Goal: Task Accomplishment & Management: Use online tool/utility

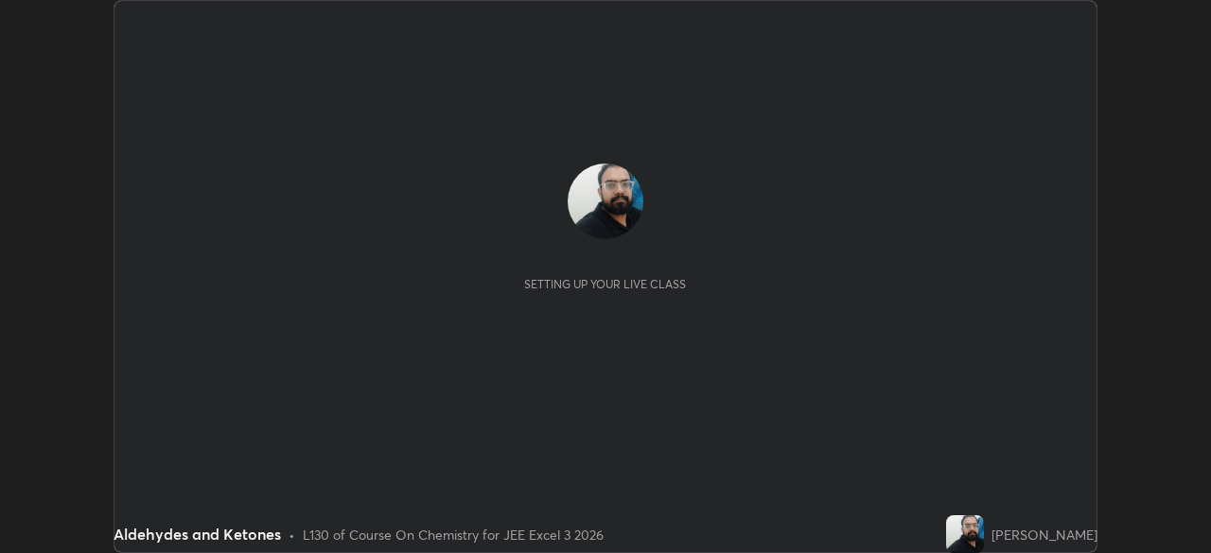
scroll to position [553, 1210]
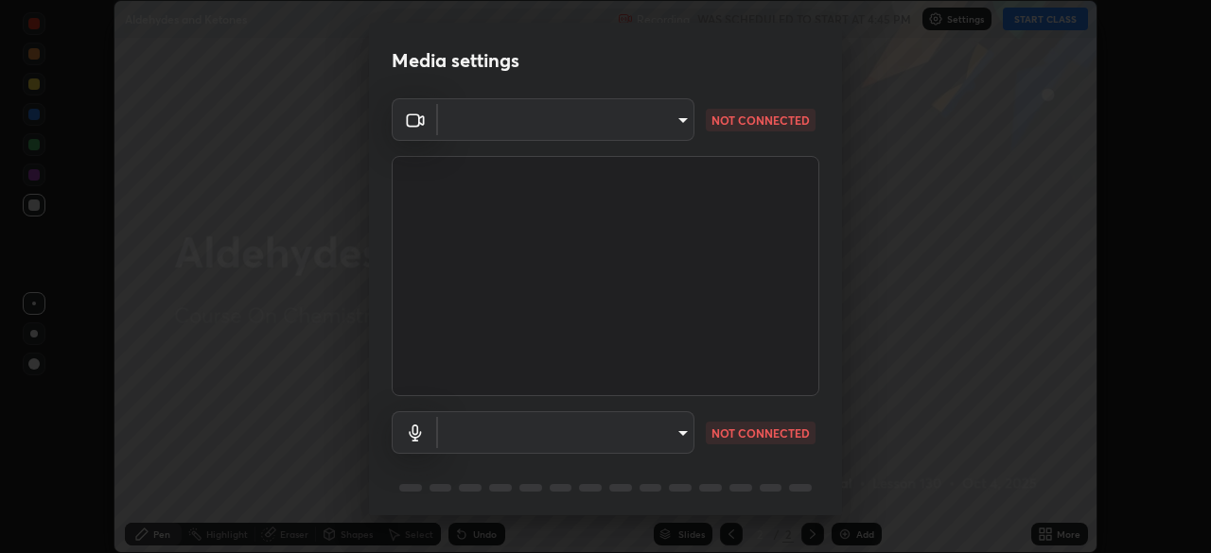
type input "718deecf834a2402e9859888758a2701a1d92989cf10273566d2a6ce3300f65d"
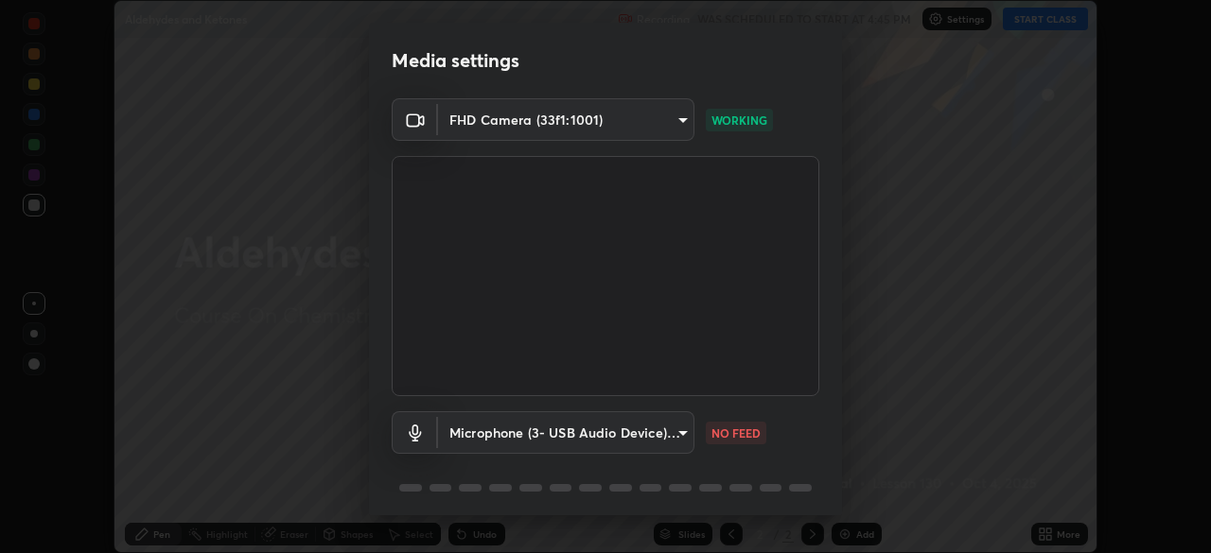
click at [581, 422] on body "Erase all Aldehydes and Ketones Recording WAS SCHEDULED TO START AT 4:45 PM Set…" at bounding box center [605, 276] width 1211 height 553
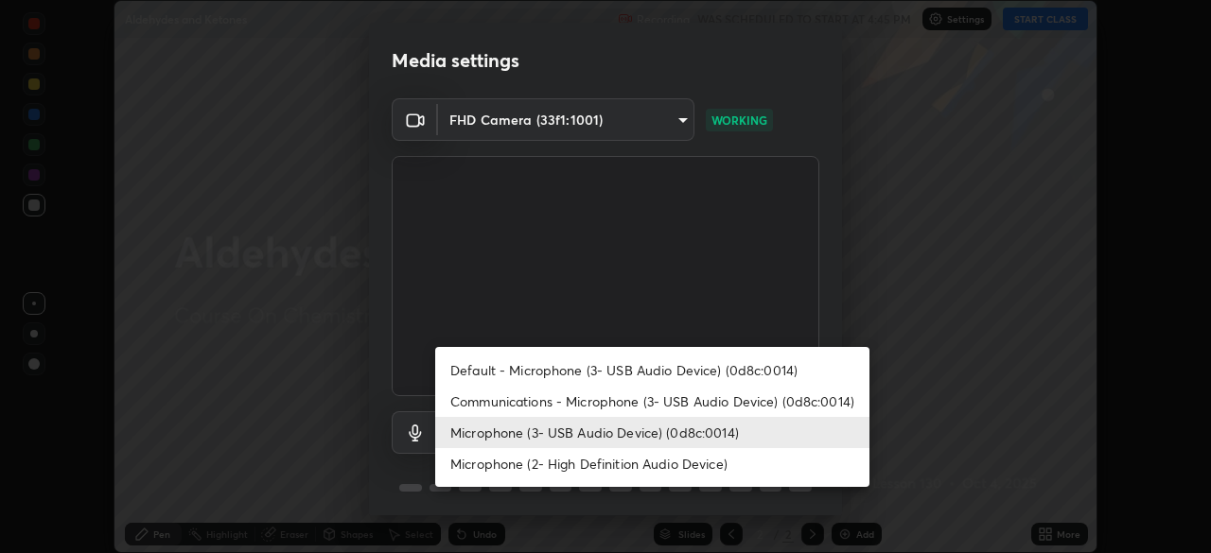
click at [530, 402] on li "Communications - Microphone (3- USB Audio Device) (0d8c:0014)" at bounding box center [652, 401] width 434 height 31
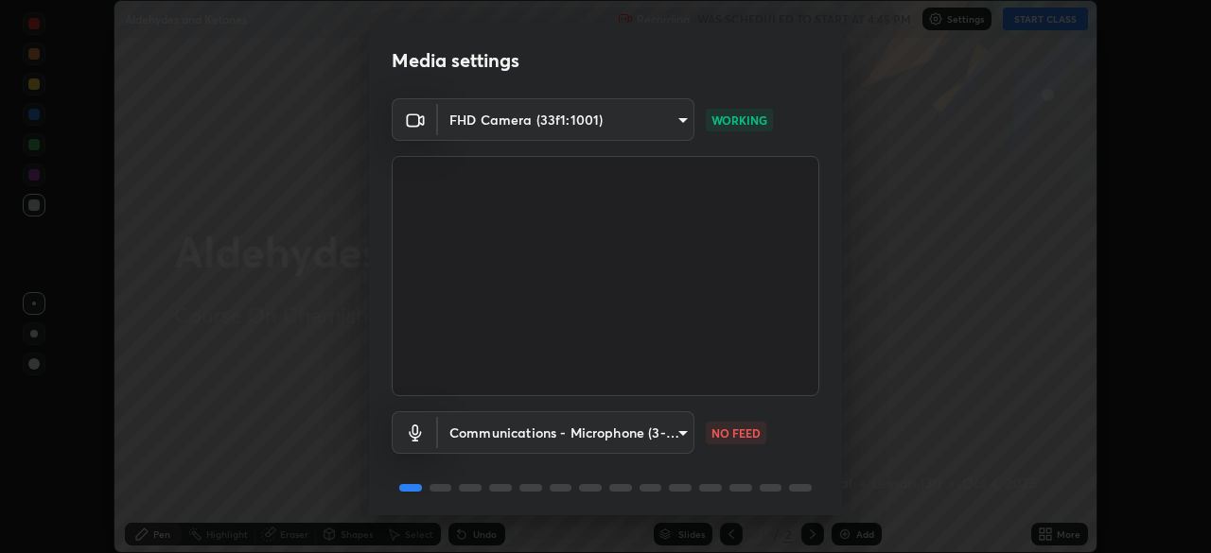
click at [558, 422] on body "Erase all Aldehydes and Ketones Recording WAS SCHEDULED TO START AT 4:45 PM Set…" at bounding box center [605, 276] width 1211 height 553
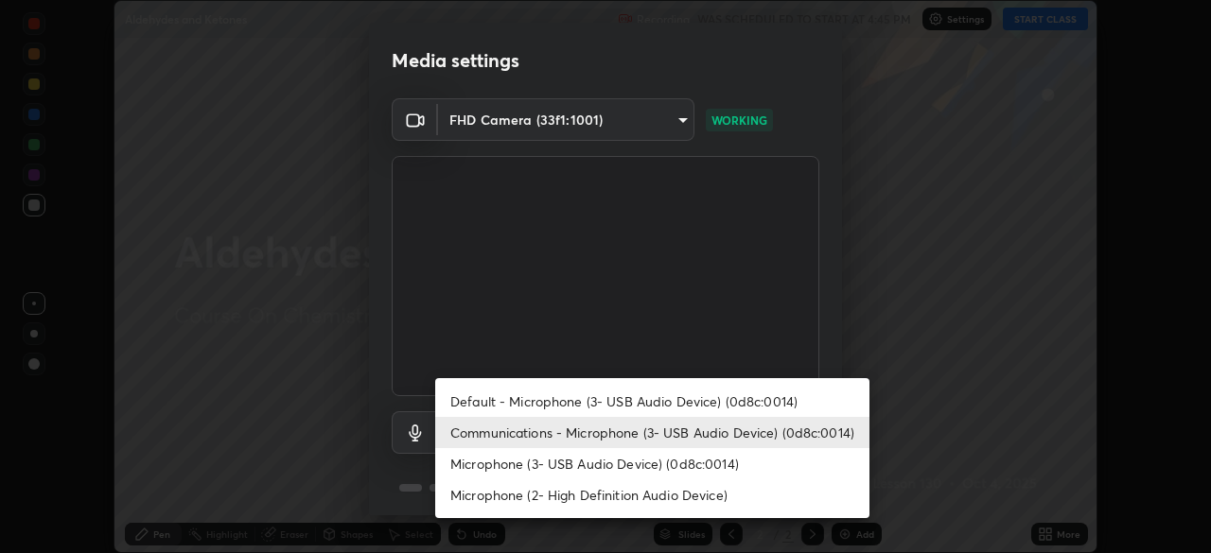
click at [549, 465] on li "Microphone (3- USB Audio Device) (0d8c:0014)" at bounding box center [652, 463] width 434 height 31
type input "a75359b4f40e144b74a4853d299cb10942348b3e6b3f88c79c501693e4cedbc6"
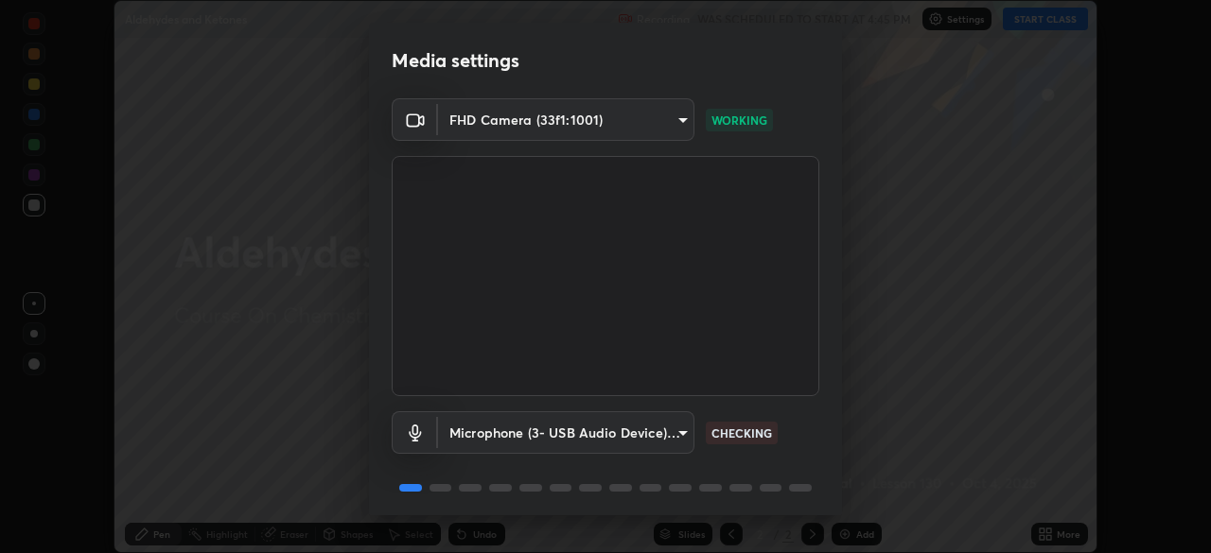
scroll to position [66, 0]
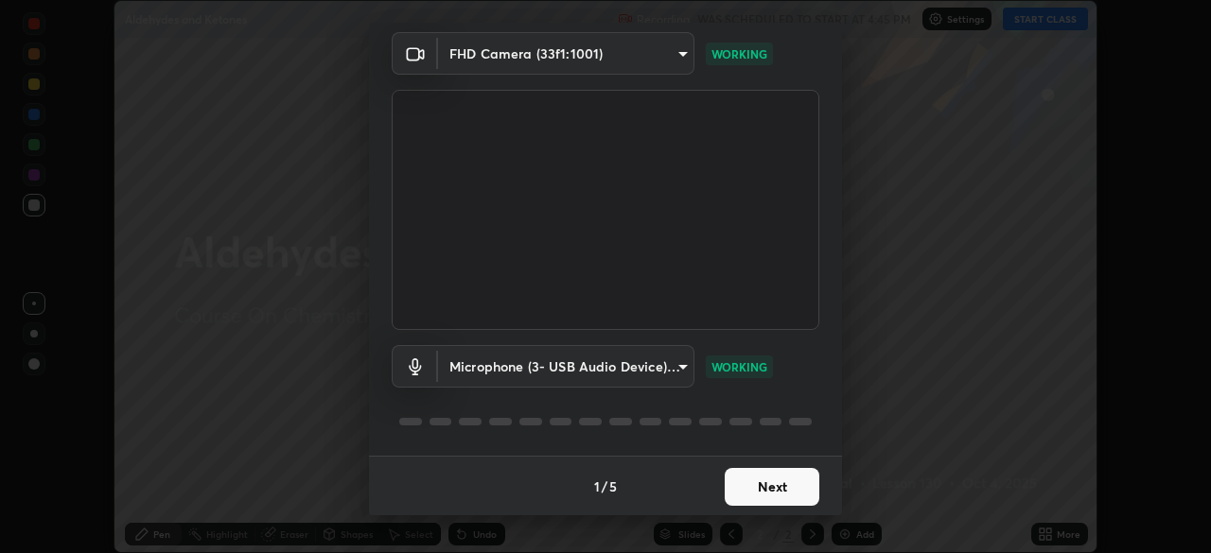
click at [747, 484] on button "Next" at bounding box center [772, 487] width 95 height 38
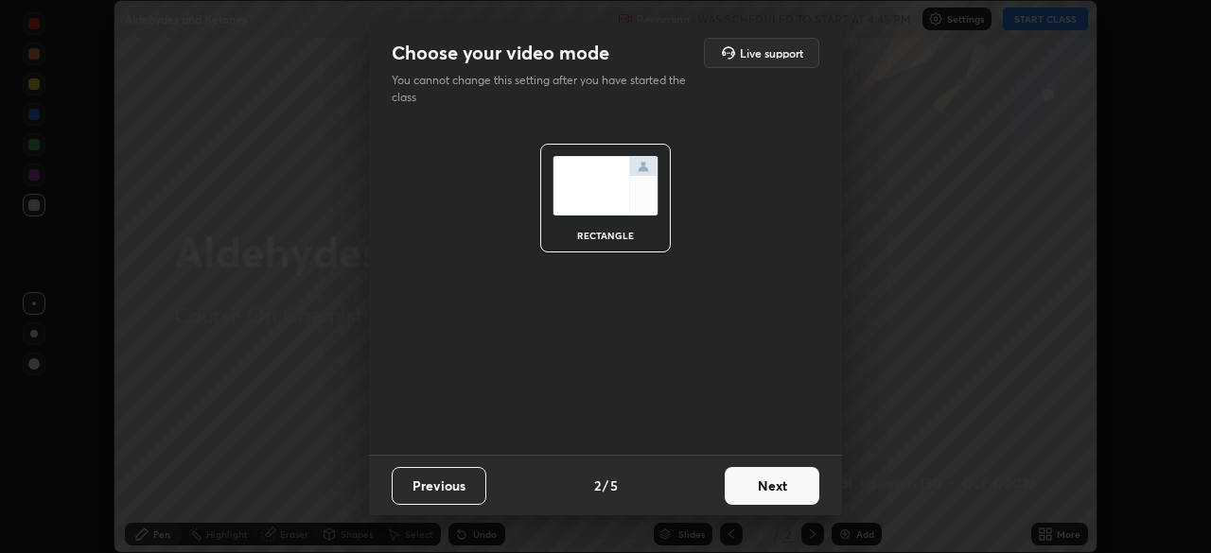
click at [740, 498] on button "Next" at bounding box center [772, 486] width 95 height 38
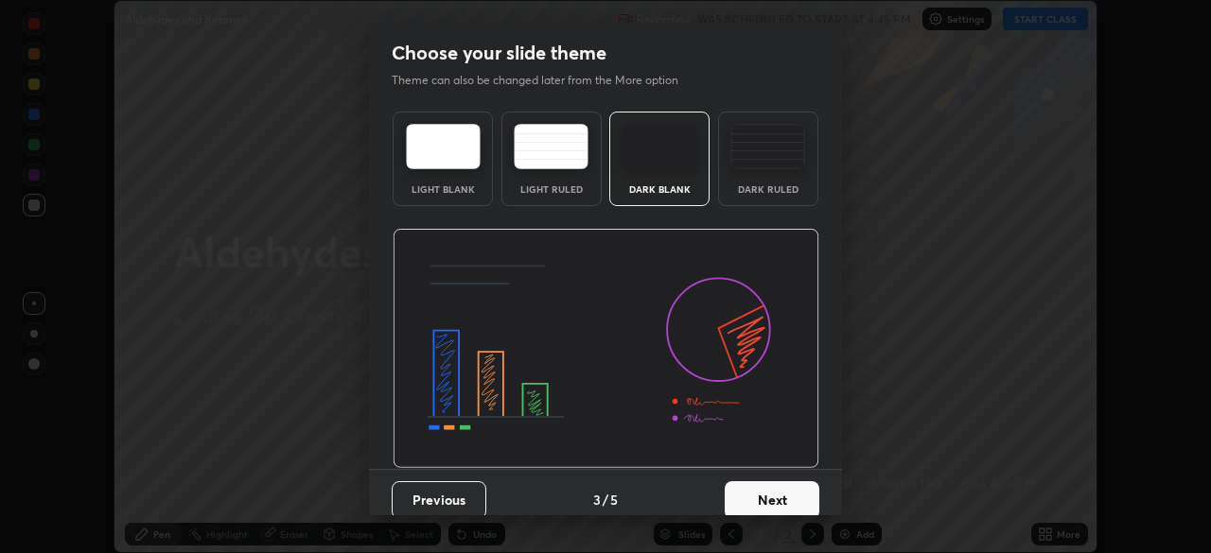
click at [781, 491] on button "Next" at bounding box center [772, 500] width 95 height 38
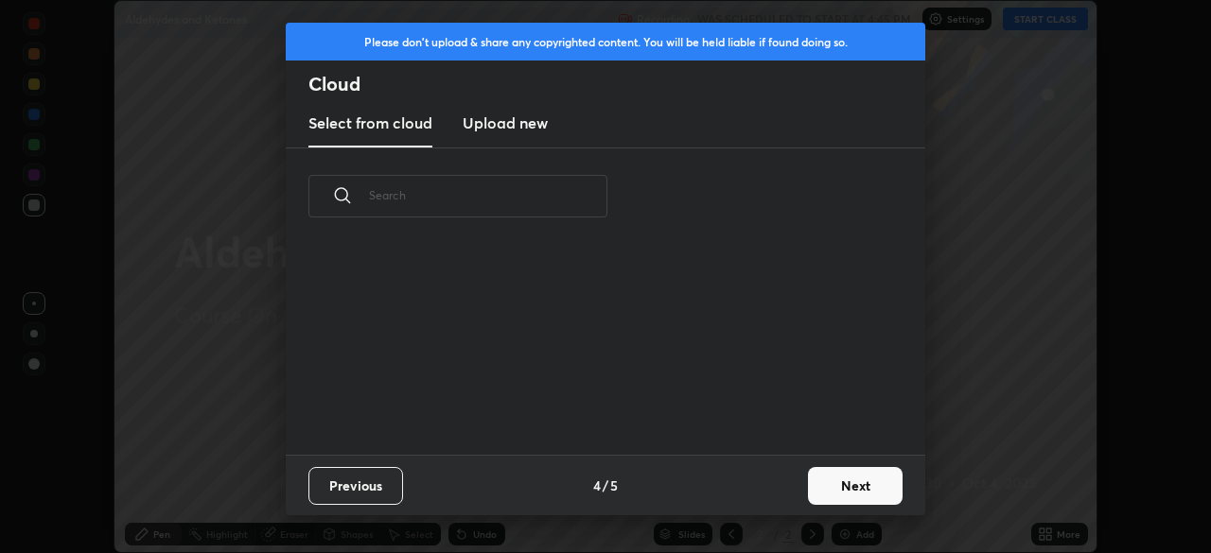
click at [831, 482] on button "Next" at bounding box center [855, 486] width 95 height 38
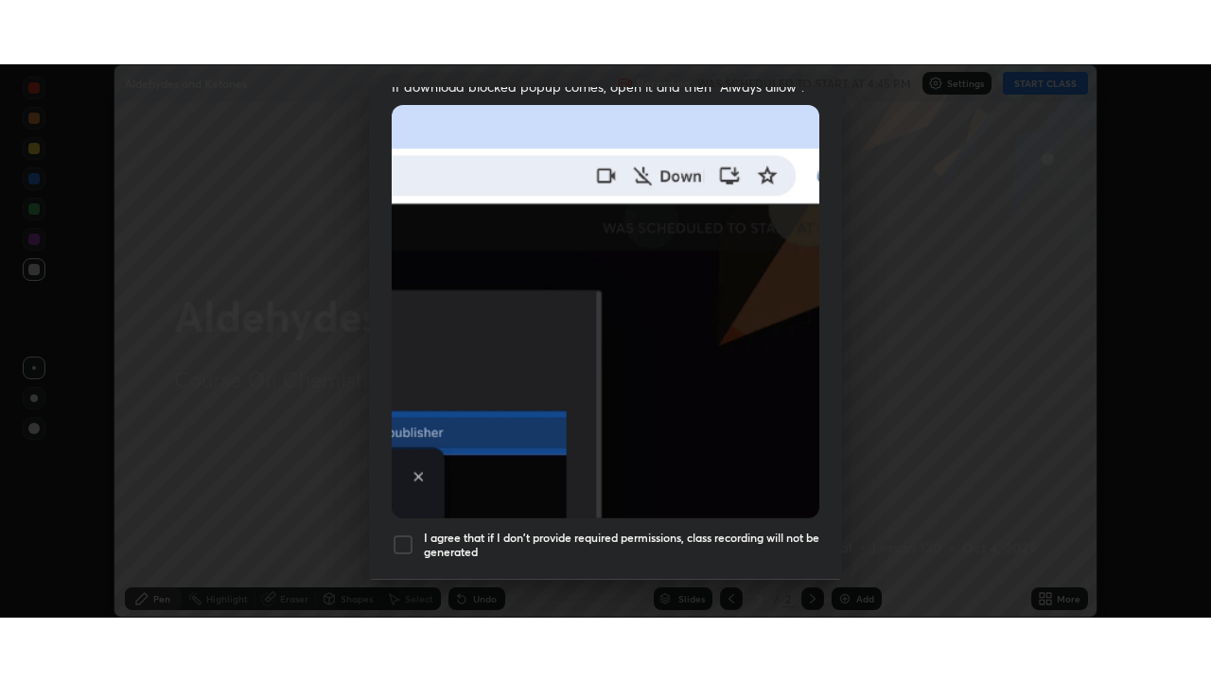
scroll to position [452, 0]
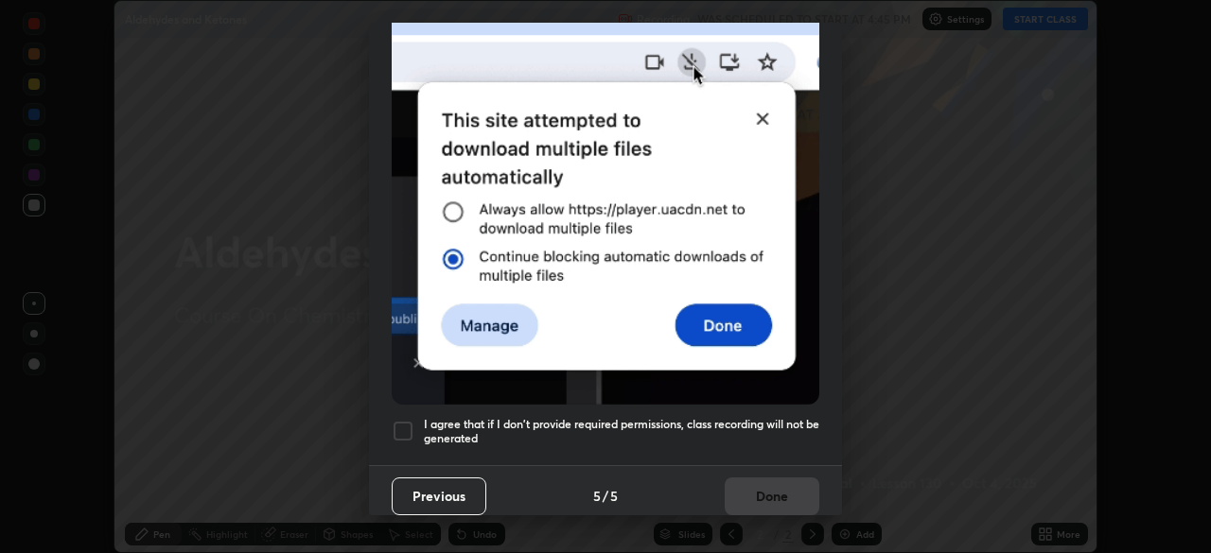
click at [406, 421] on div at bounding box center [403, 431] width 23 height 23
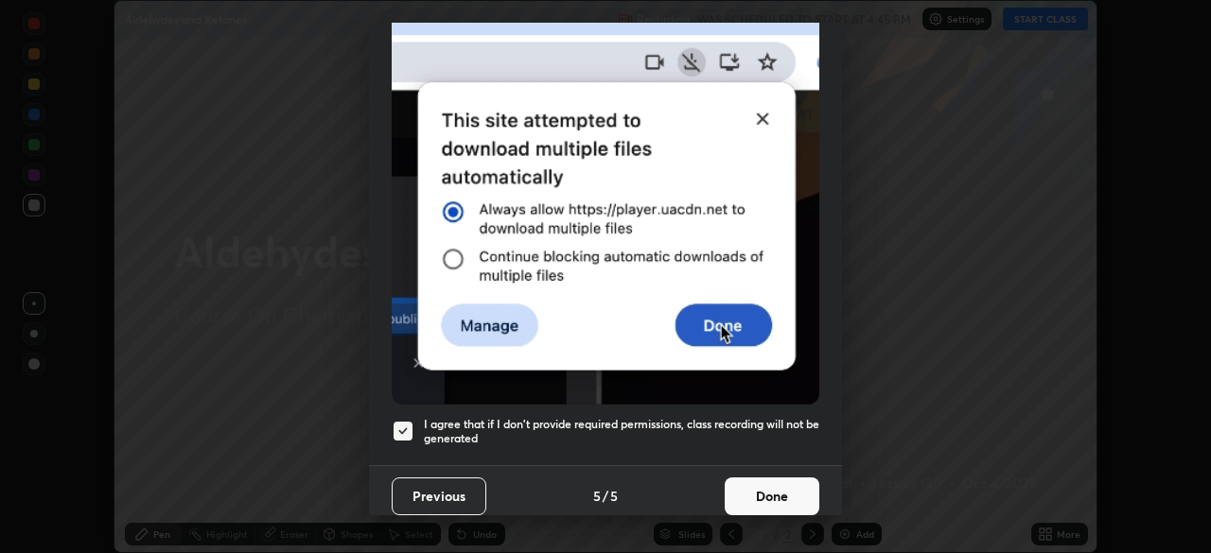
click at [739, 484] on button "Done" at bounding box center [772, 497] width 95 height 38
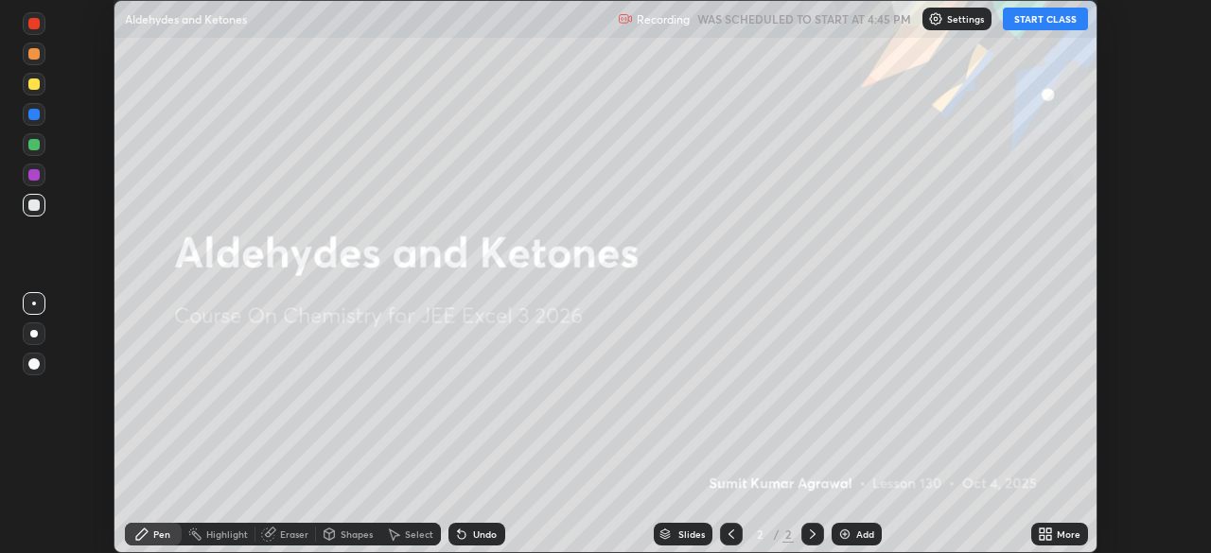
click at [1025, 25] on button "START CLASS" at bounding box center [1045, 19] width 85 height 23
click at [1057, 536] on div "More" at bounding box center [1069, 534] width 24 height 9
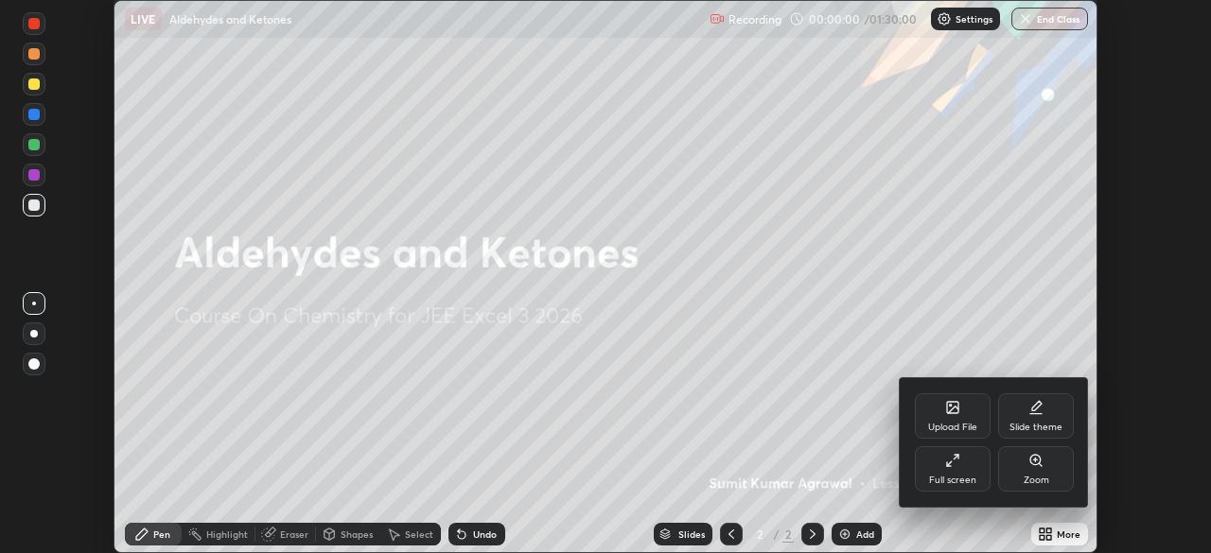
click at [963, 473] on div "Full screen" at bounding box center [953, 468] width 76 height 45
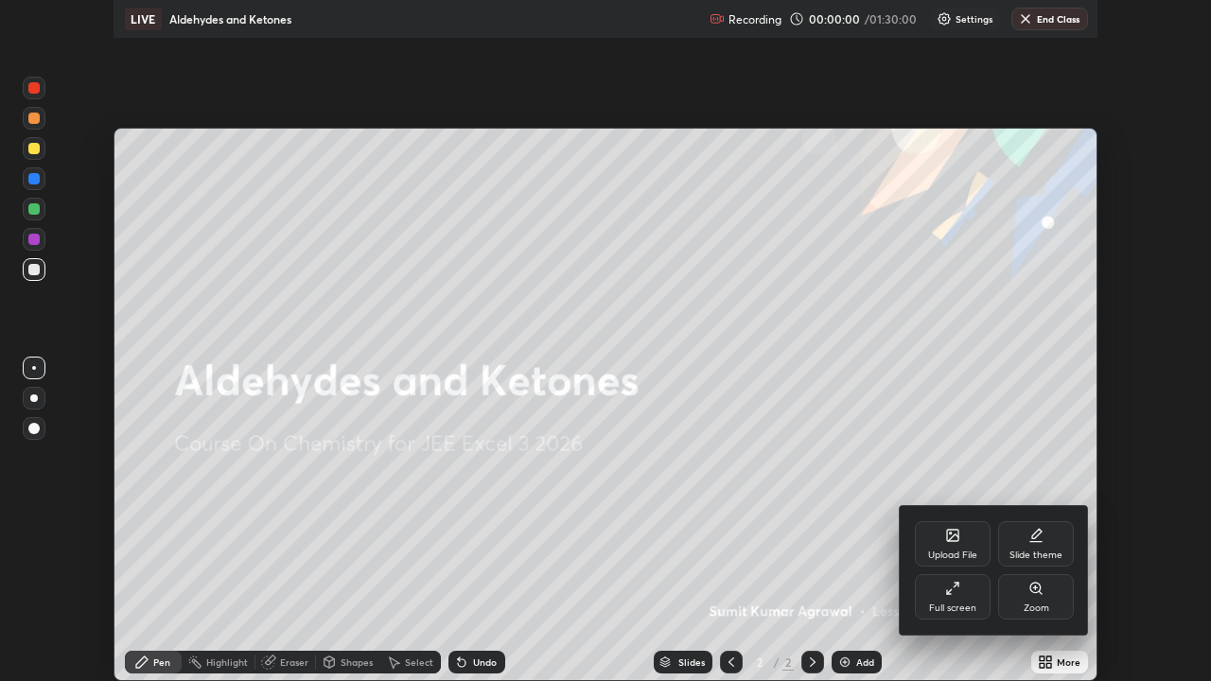
scroll to position [681, 1211]
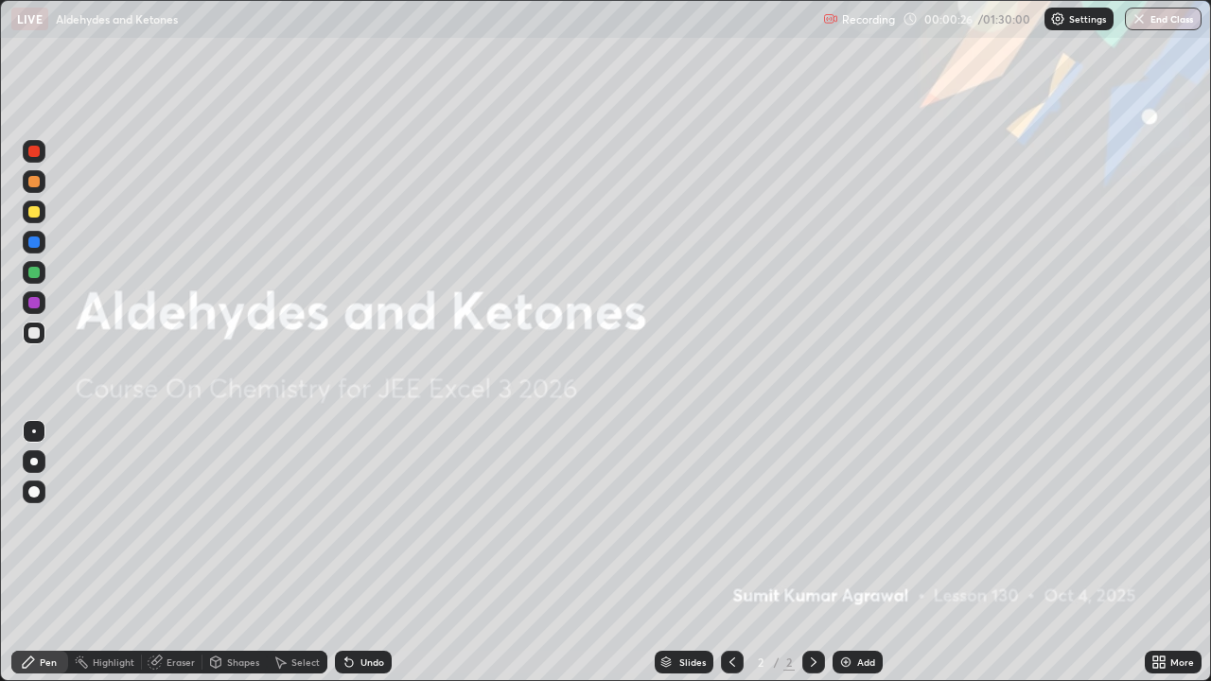
click at [848, 552] on img at bounding box center [845, 662] width 15 height 15
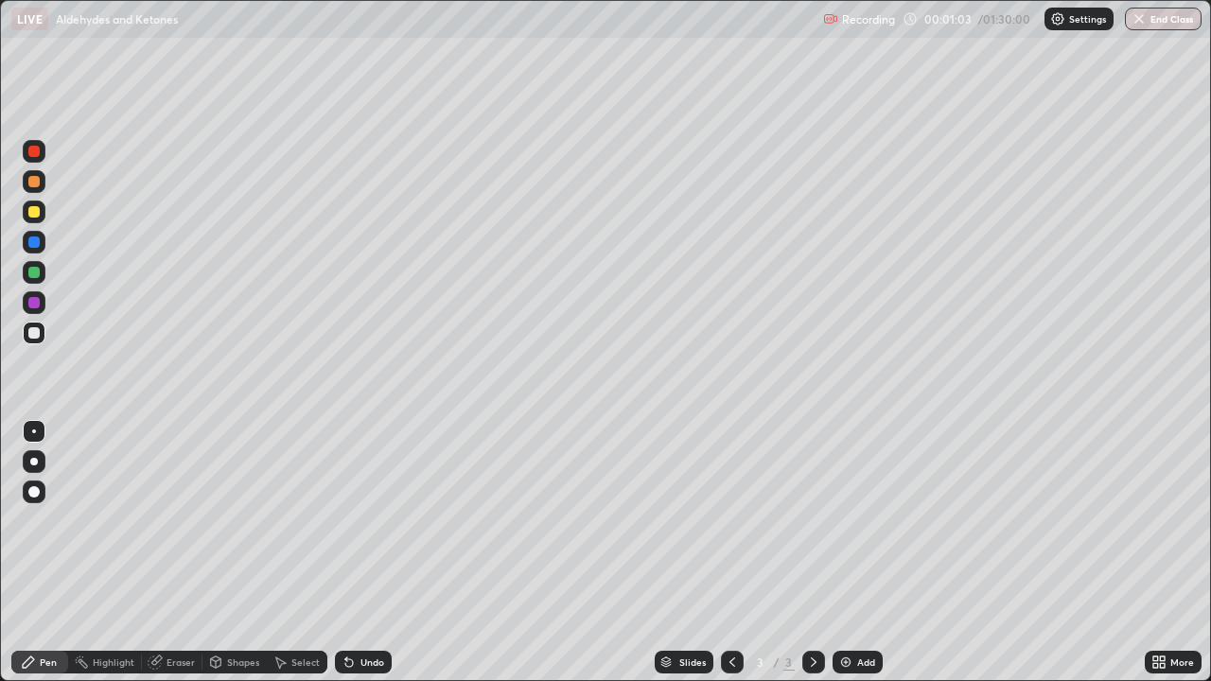
click at [363, 552] on div "Undo" at bounding box center [363, 662] width 57 height 23
click at [363, 552] on div "Undo" at bounding box center [372, 661] width 24 height 9
click at [360, 552] on div "Undo" at bounding box center [363, 662] width 57 height 23
click at [367, 552] on div "Undo" at bounding box center [372, 661] width 24 height 9
click at [372, 552] on div "Undo" at bounding box center [363, 662] width 57 height 23
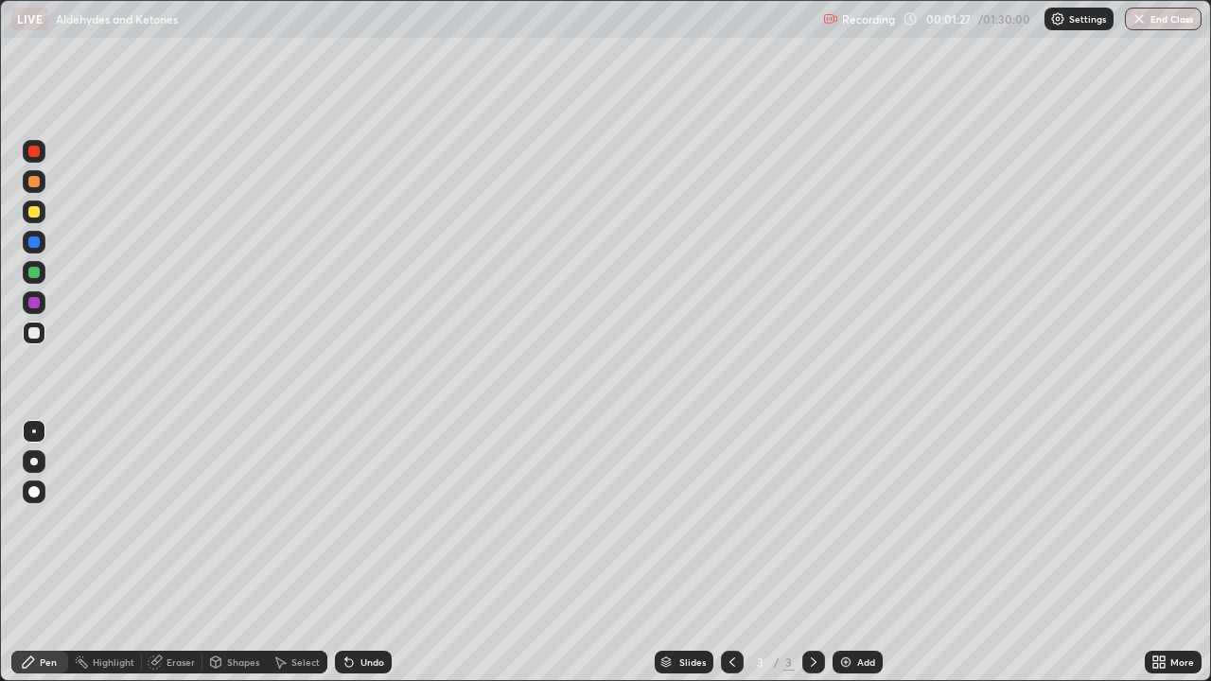
click at [366, 552] on div "Undo" at bounding box center [372, 661] width 24 height 9
click at [381, 552] on div "Undo" at bounding box center [359, 662] width 64 height 38
click at [378, 552] on div "Undo" at bounding box center [363, 662] width 57 height 23
click at [362, 552] on div "Undo" at bounding box center [363, 662] width 57 height 23
click at [369, 552] on div "Undo" at bounding box center [363, 662] width 57 height 23
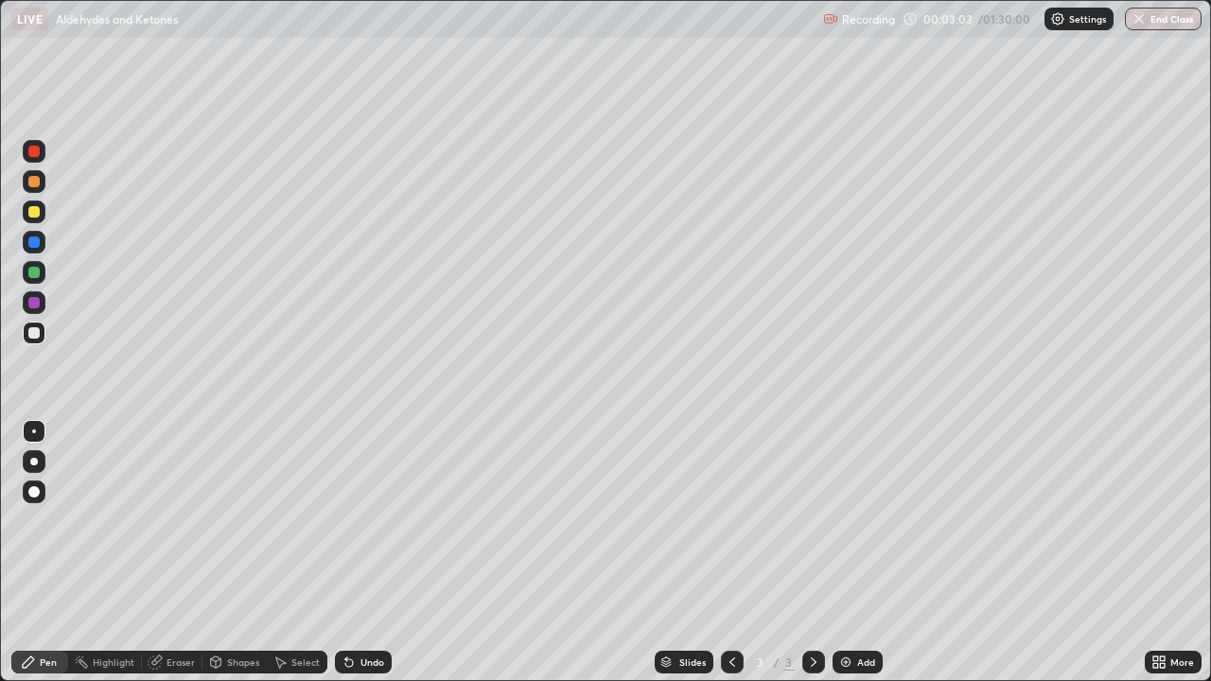
click at [369, 552] on div "Undo" at bounding box center [372, 661] width 24 height 9
click at [363, 552] on div "Undo" at bounding box center [372, 661] width 24 height 9
click at [849, 552] on img at bounding box center [845, 662] width 15 height 15
click at [721, 552] on div at bounding box center [732, 662] width 23 height 23
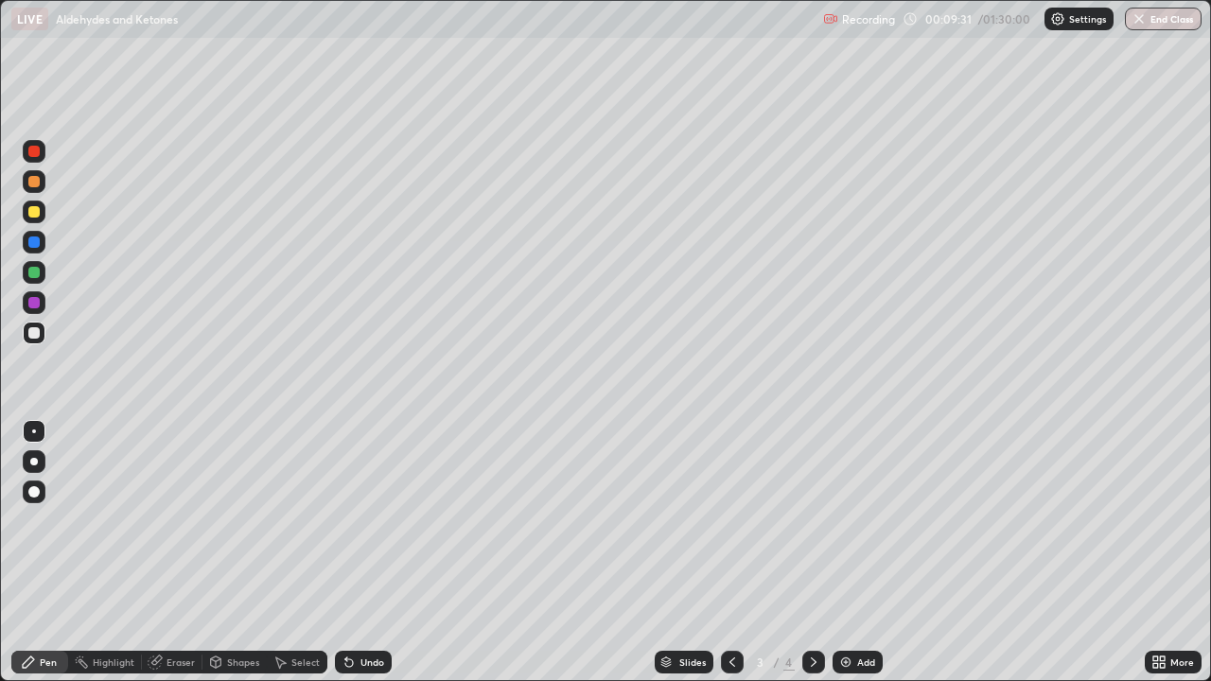
click at [812, 552] on icon at bounding box center [813, 662] width 15 height 15
click at [848, 552] on img at bounding box center [845, 662] width 15 height 15
click at [366, 552] on div "Undo" at bounding box center [372, 661] width 24 height 9
click at [364, 552] on div "Undo" at bounding box center [372, 661] width 24 height 9
click at [360, 552] on div "Undo" at bounding box center [372, 661] width 24 height 9
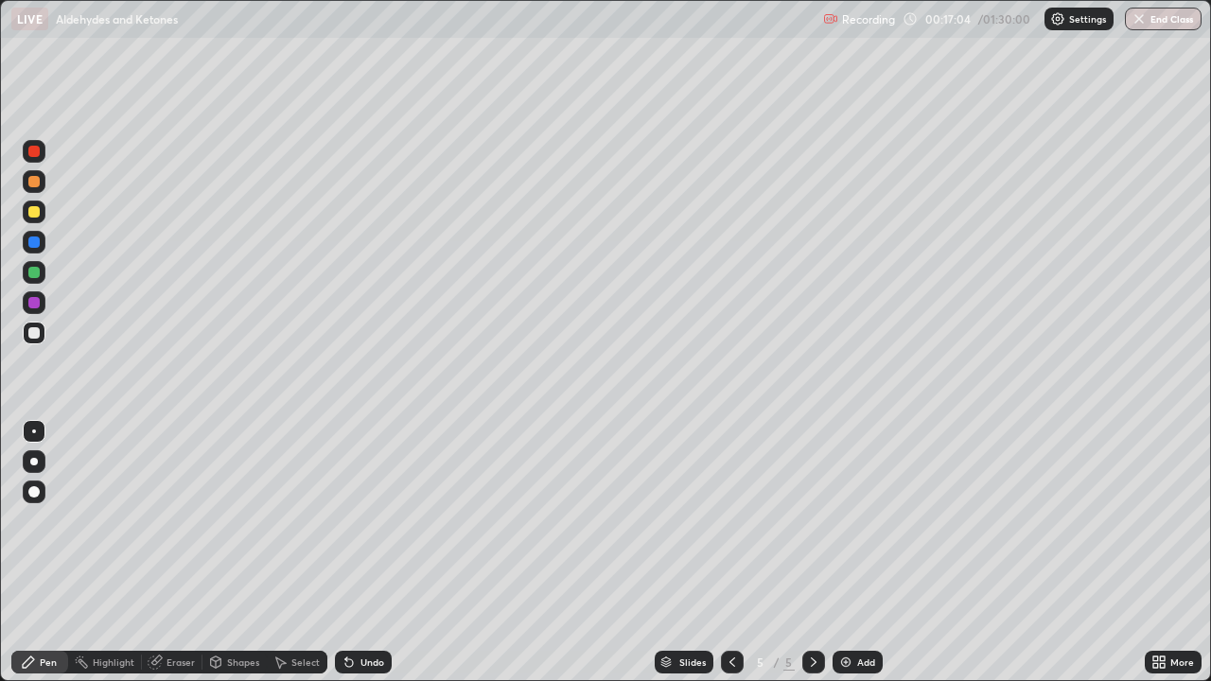
click at [361, 552] on div "Undo" at bounding box center [372, 661] width 24 height 9
click at [161, 552] on icon at bounding box center [155, 662] width 15 height 15
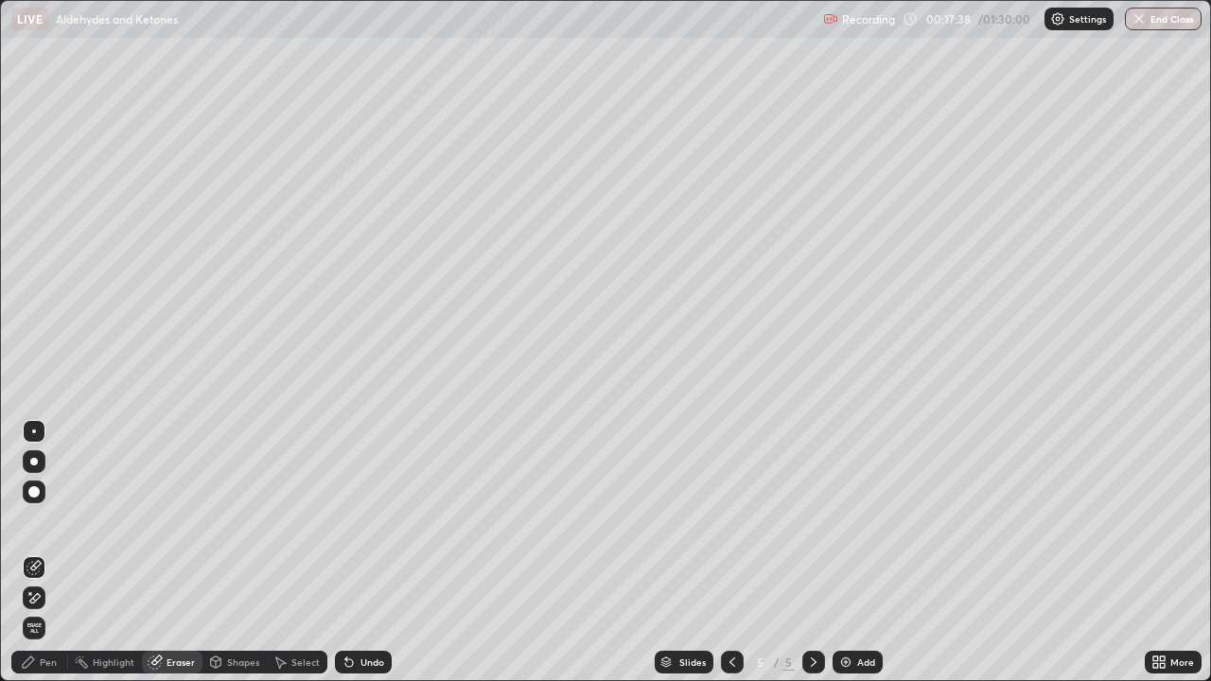
click at [43, 552] on div "Pen" at bounding box center [48, 661] width 17 height 9
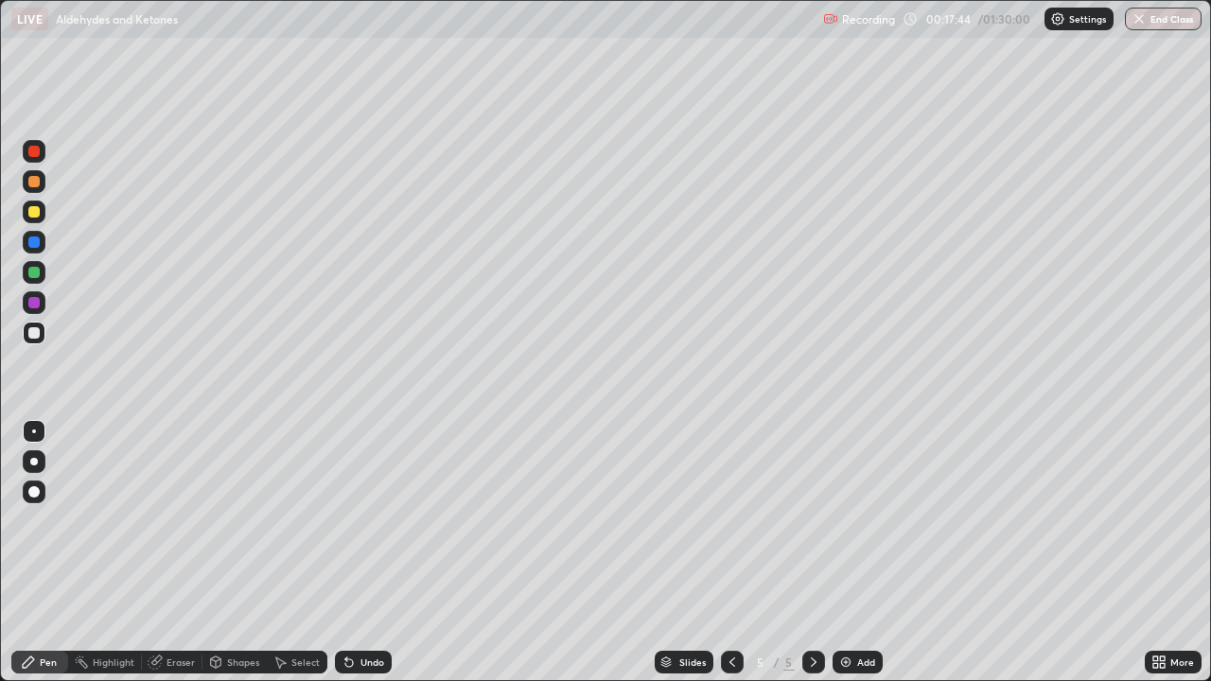
click at [360, 552] on div "Undo" at bounding box center [372, 661] width 24 height 9
click at [367, 552] on div "Undo" at bounding box center [372, 661] width 24 height 9
click at [379, 552] on div "Undo" at bounding box center [363, 662] width 57 height 23
click at [182, 552] on div "Eraser" at bounding box center [180, 661] width 28 height 9
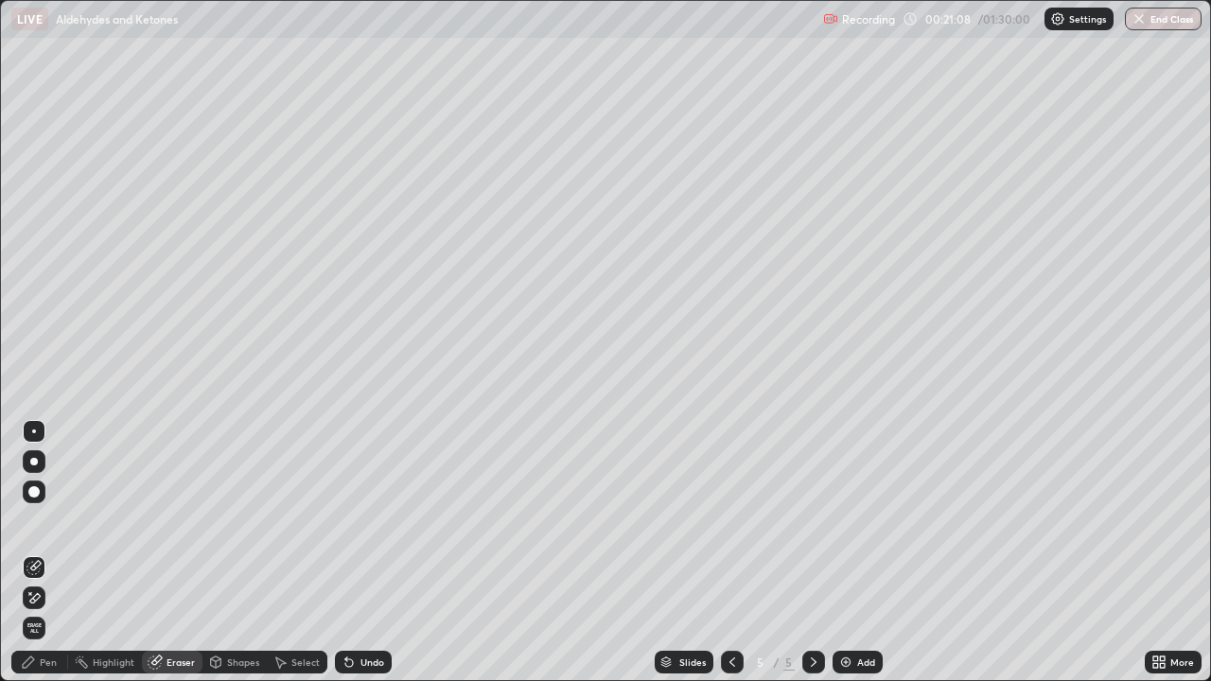
click at [53, 552] on div "Pen" at bounding box center [48, 661] width 17 height 9
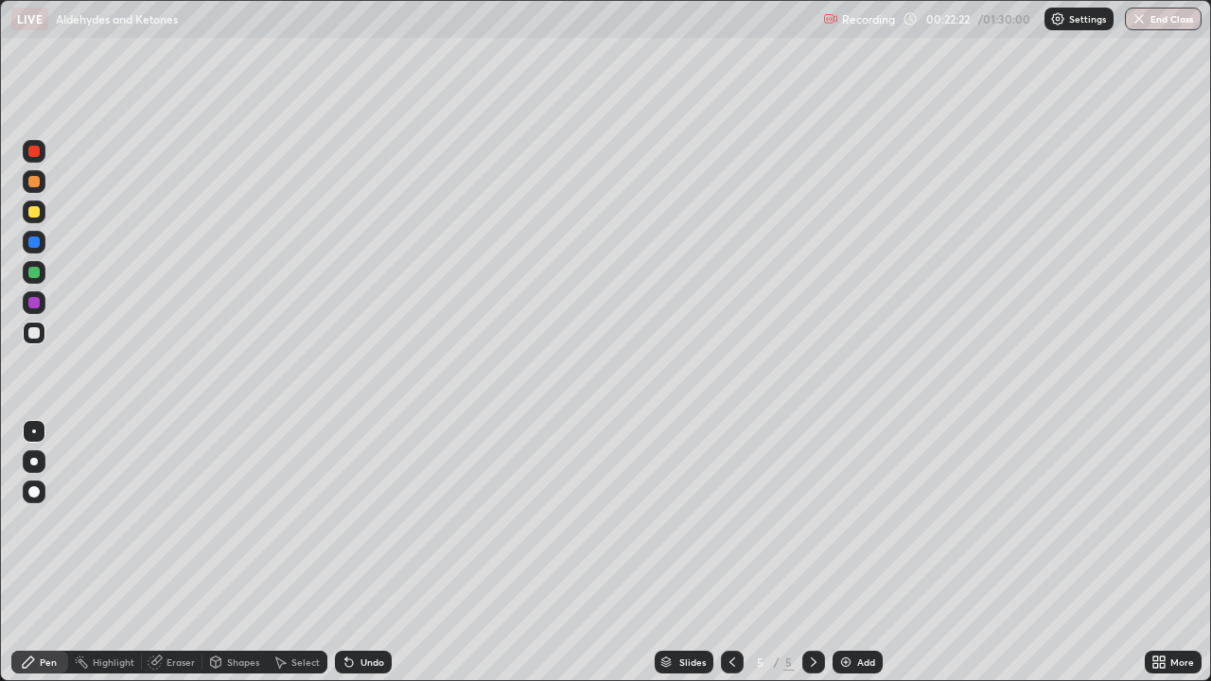
click at [376, 552] on div "Undo" at bounding box center [363, 662] width 57 height 23
click at [374, 552] on div "Undo" at bounding box center [363, 662] width 57 height 23
click at [365, 552] on div "Undo" at bounding box center [363, 662] width 57 height 23
click at [860, 552] on div "Add" at bounding box center [866, 661] width 18 height 9
click at [376, 552] on div "Undo" at bounding box center [372, 661] width 24 height 9
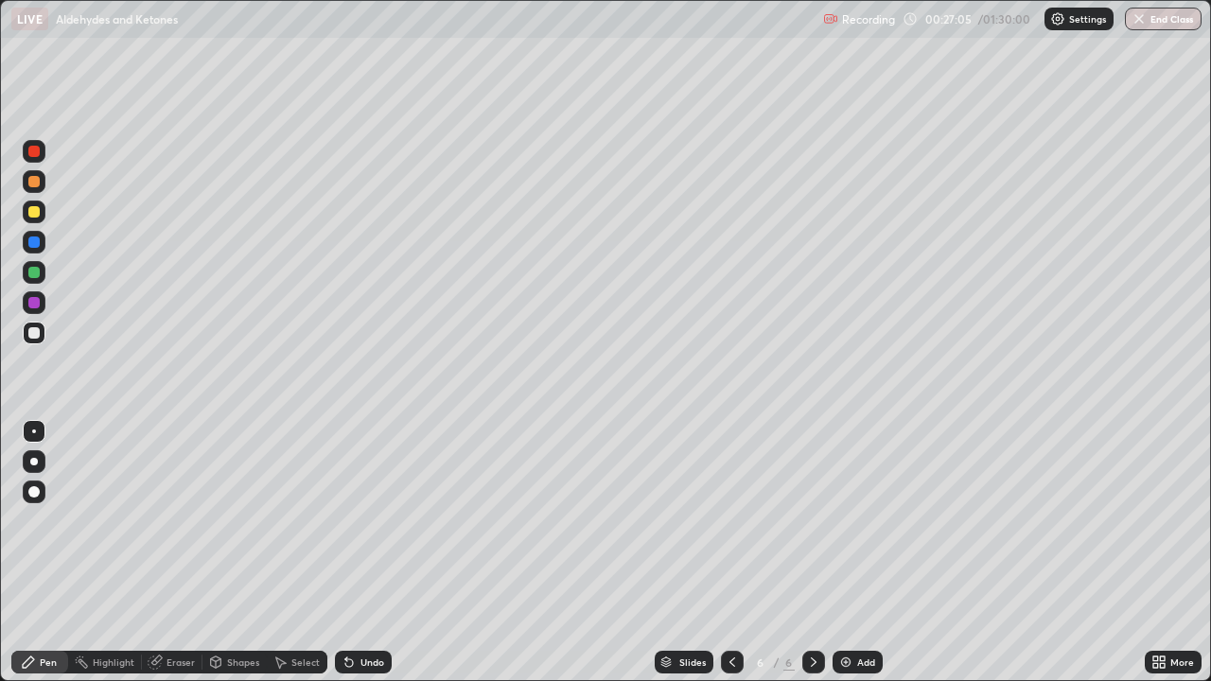
click at [378, 552] on div "Undo" at bounding box center [372, 661] width 24 height 9
click at [378, 552] on div "Undo" at bounding box center [363, 662] width 57 height 23
click at [170, 552] on div "Eraser" at bounding box center [180, 661] width 28 height 9
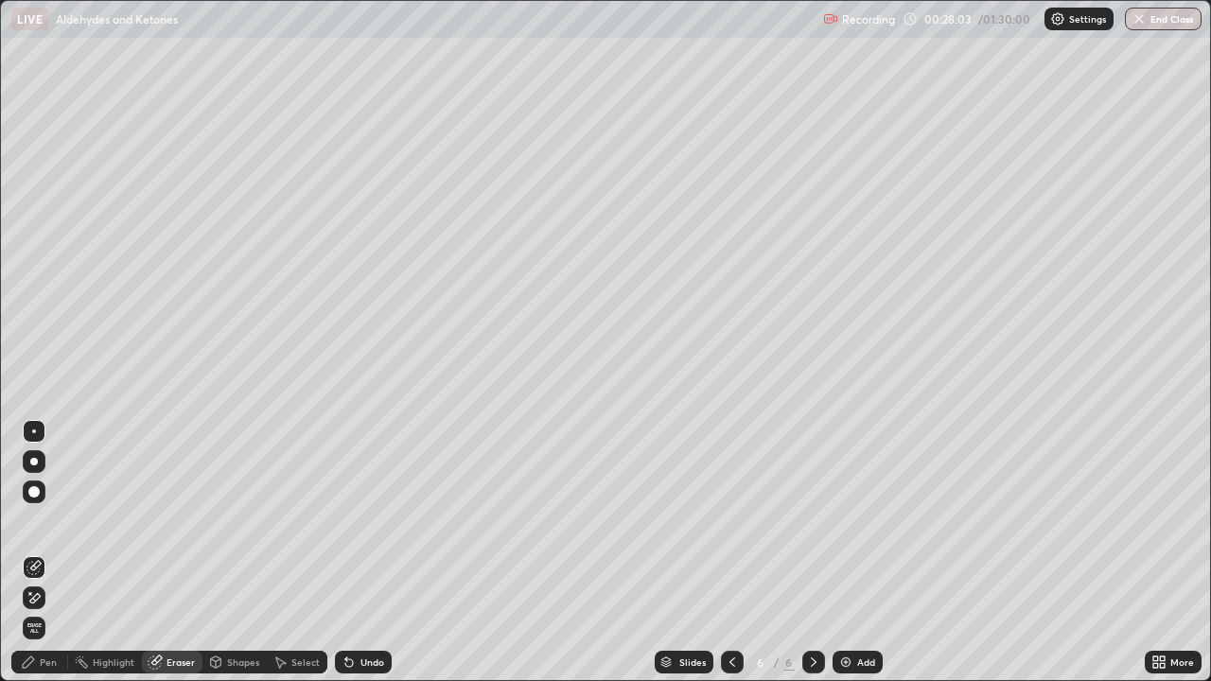
click at [42, 552] on div "Pen" at bounding box center [48, 661] width 17 height 9
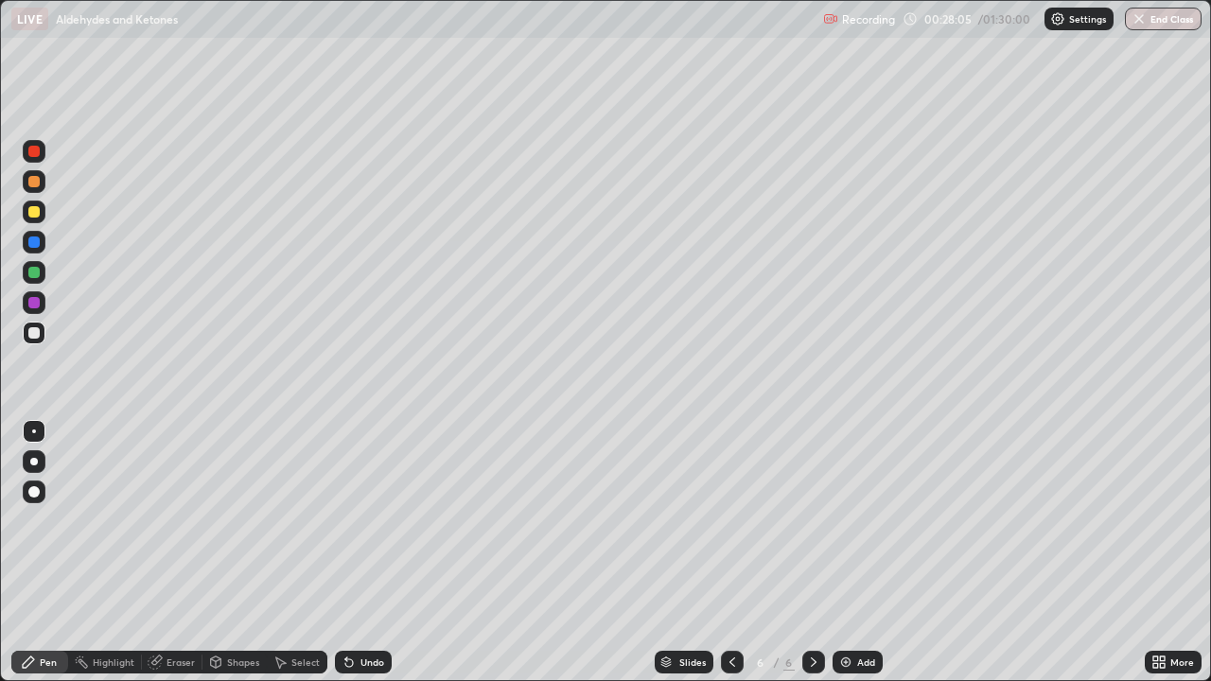
click at [345, 552] on icon at bounding box center [349, 663] width 8 height 8
click at [345, 552] on icon at bounding box center [346, 658] width 2 height 2
click at [378, 552] on div "Undo" at bounding box center [372, 661] width 24 height 9
click at [376, 552] on div "Undo" at bounding box center [372, 661] width 24 height 9
click at [369, 552] on div "Undo" at bounding box center [372, 661] width 24 height 9
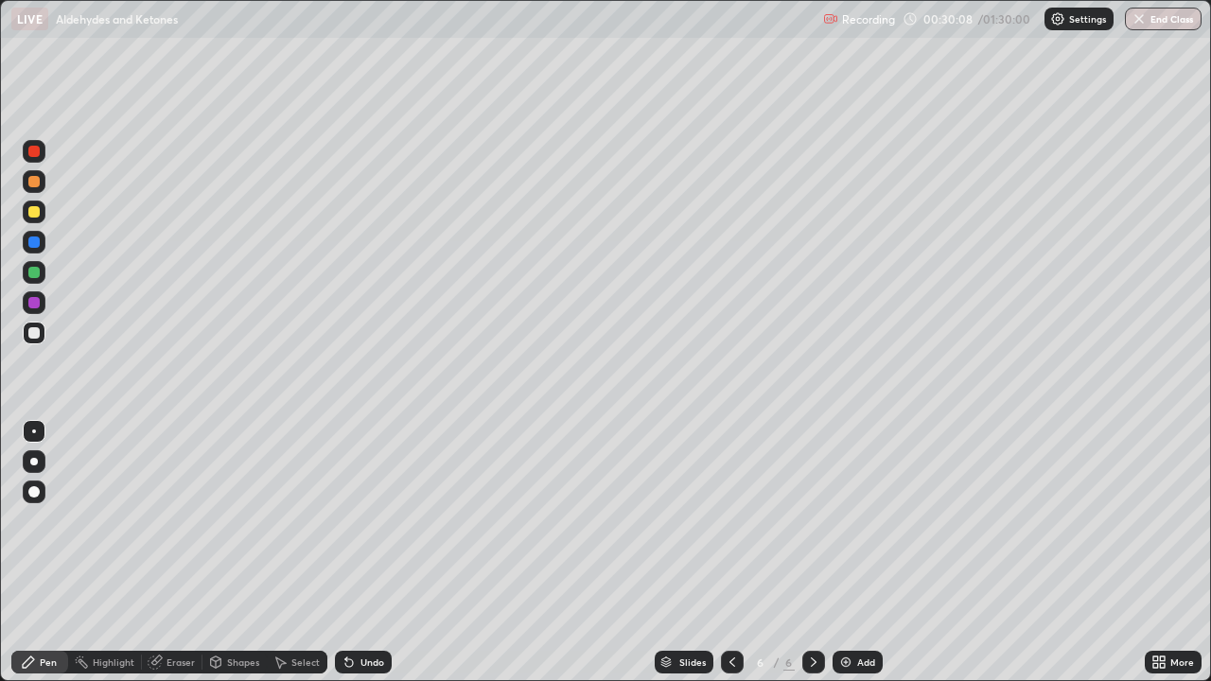
click at [170, 552] on div "Eraser" at bounding box center [180, 661] width 28 height 9
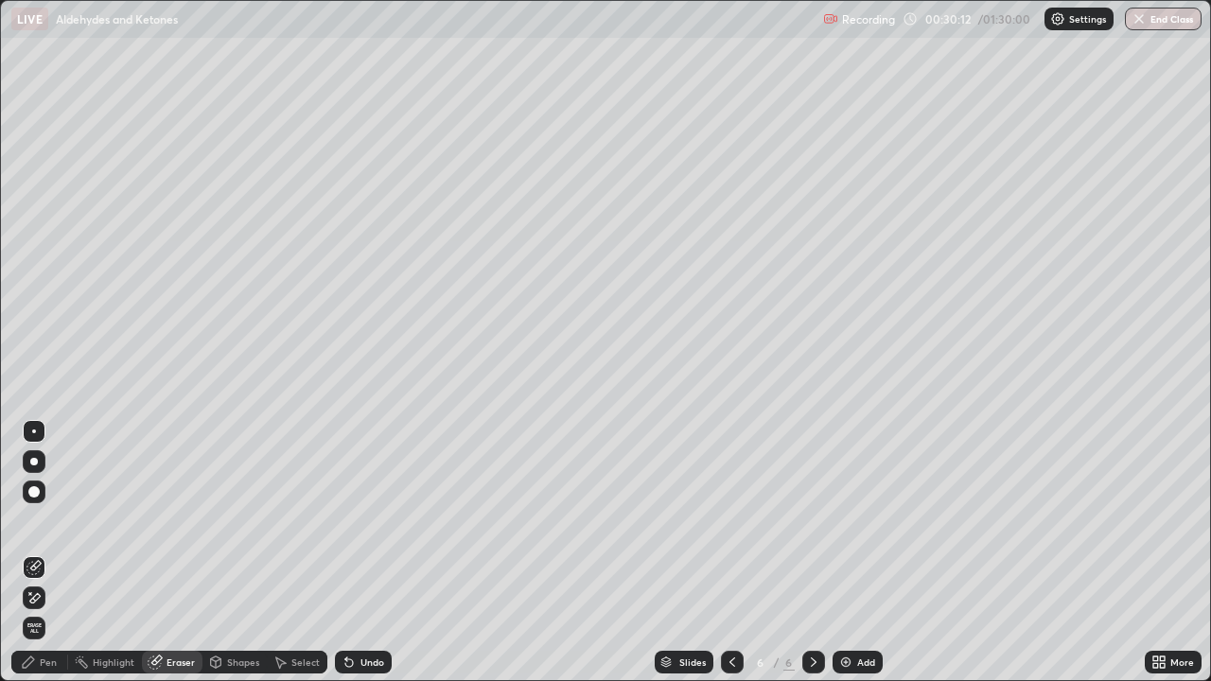
click at [44, 552] on div "Pen" at bounding box center [39, 662] width 57 height 23
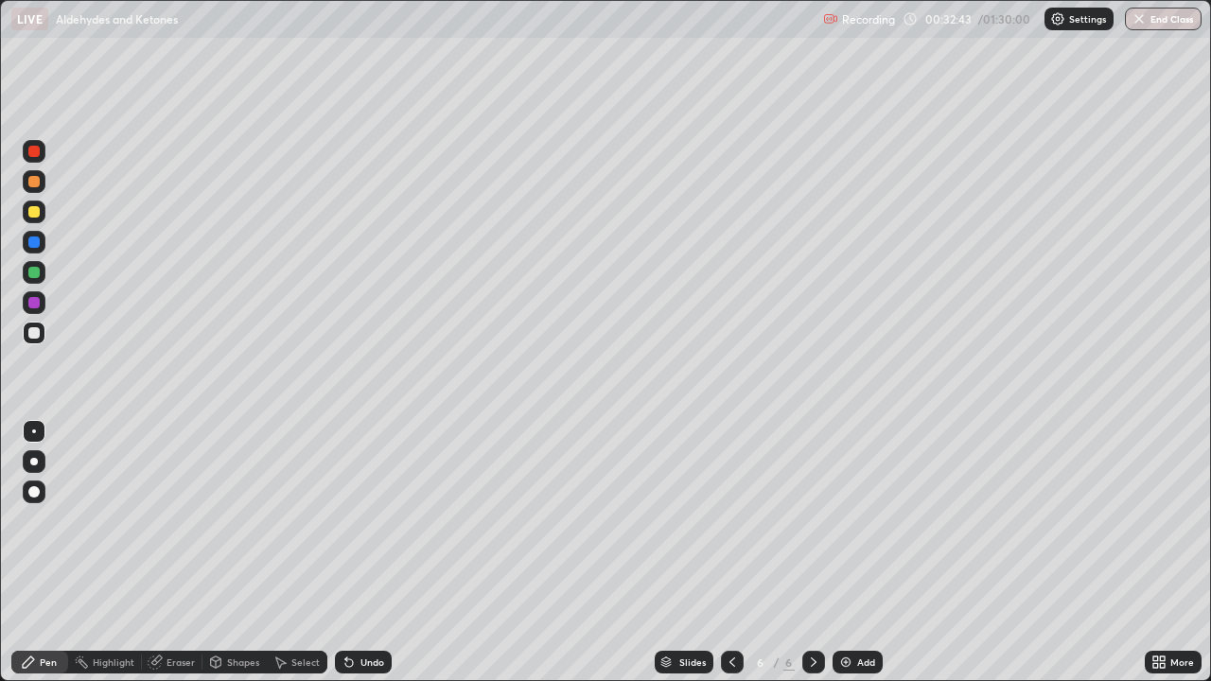
click at [378, 552] on div "Undo" at bounding box center [363, 662] width 57 height 23
click at [370, 552] on div "Undo" at bounding box center [363, 662] width 57 height 23
click at [367, 552] on div "Undo" at bounding box center [372, 661] width 24 height 9
click at [732, 552] on icon at bounding box center [732, 662] width 15 height 15
click at [730, 552] on icon at bounding box center [732, 662] width 15 height 15
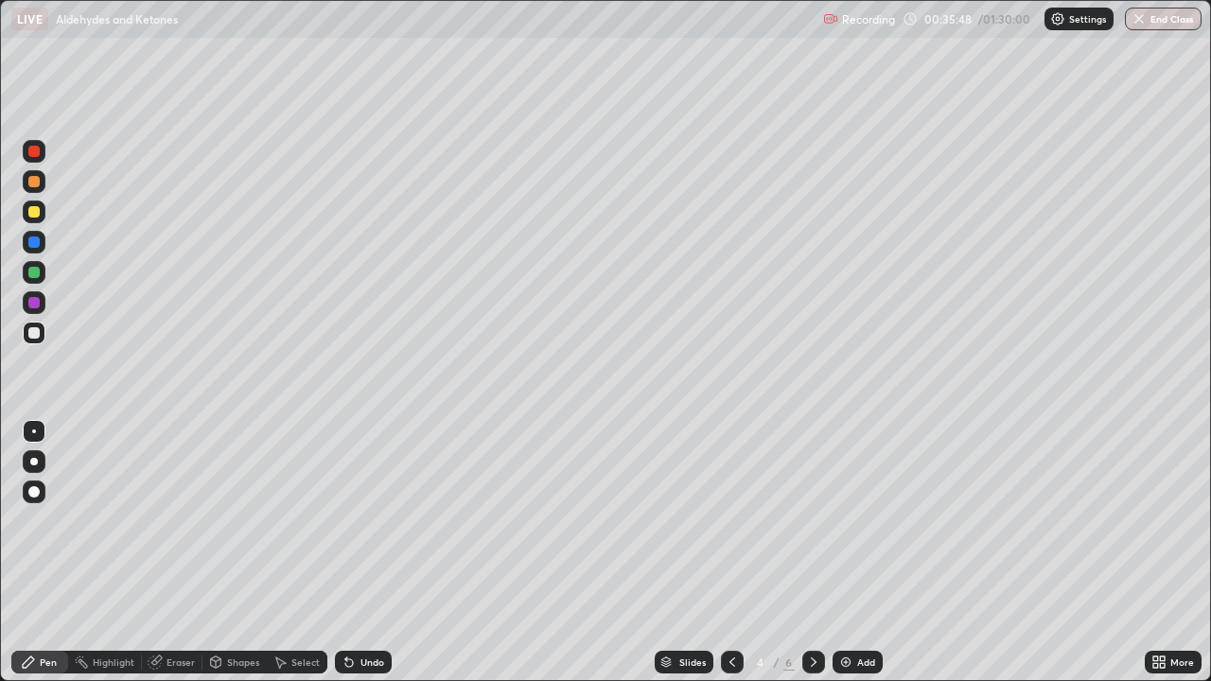
click at [732, 552] on icon at bounding box center [732, 662] width 15 height 15
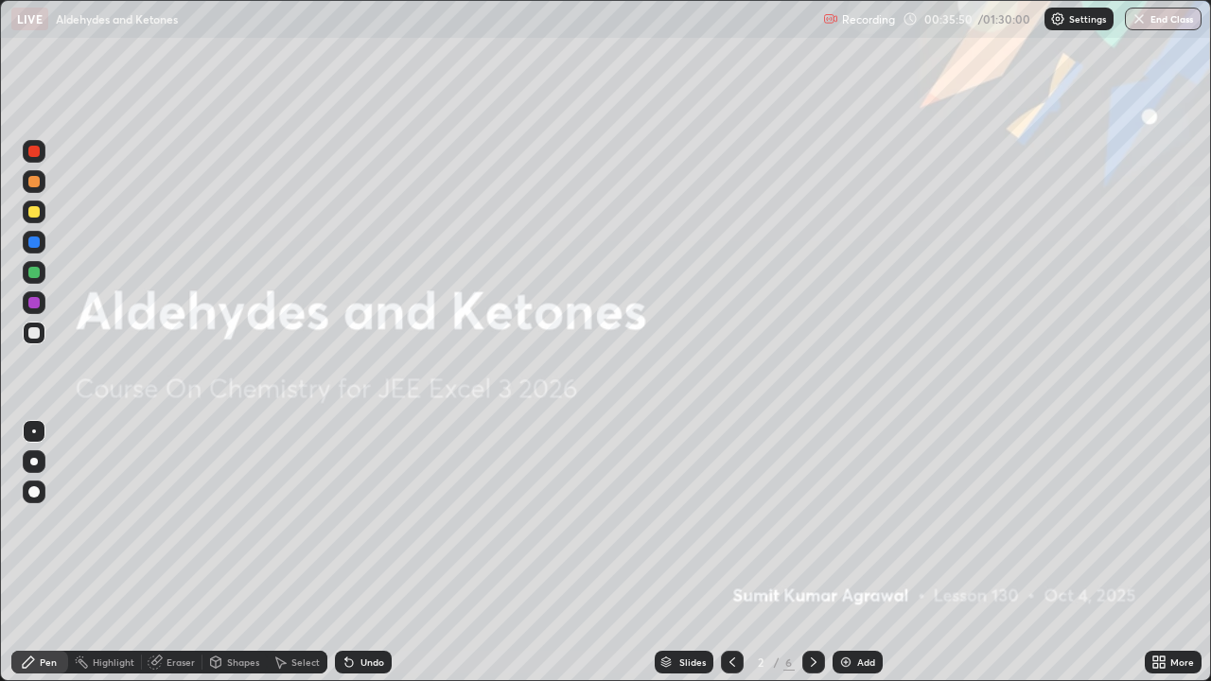
click at [816, 552] on div at bounding box center [813, 662] width 23 height 23
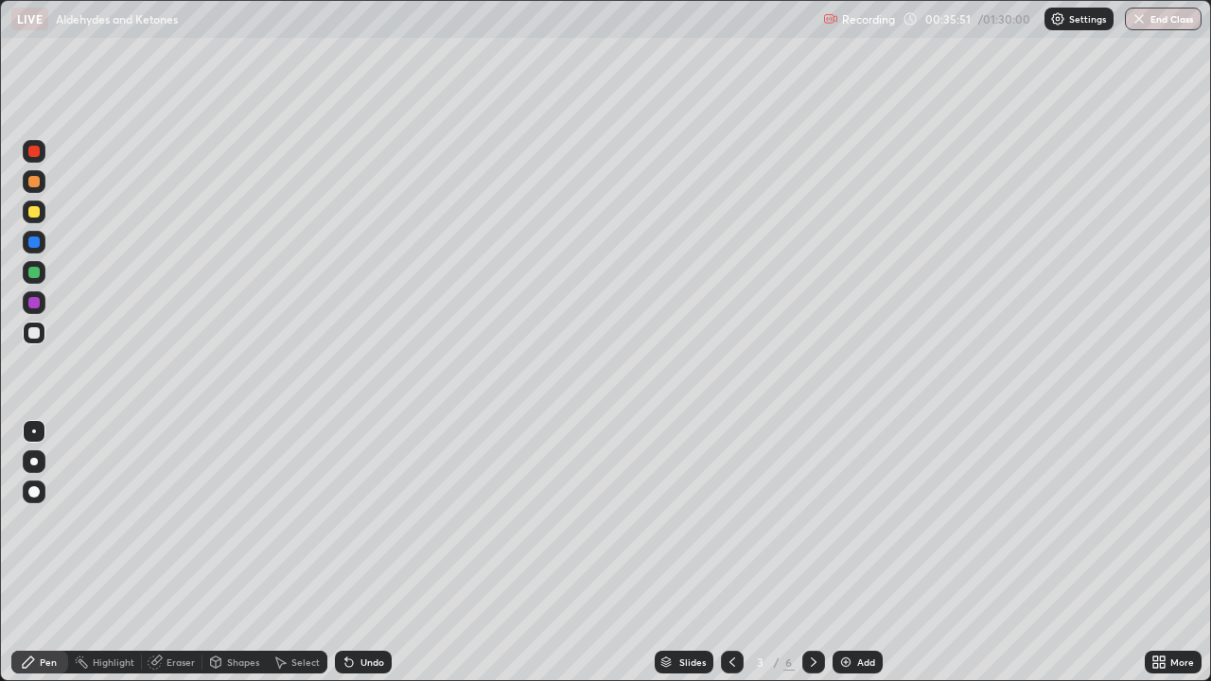
click at [811, 552] on icon at bounding box center [813, 662] width 15 height 15
click at [813, 552] on icon at bounding box center [813, 662] width 15 height 15
click at [812, 552] on icon at bounding box center [813, 662] width 15 height 15
click at [813, 552] on icon at bounding box center [813, 662] width 15 height 15
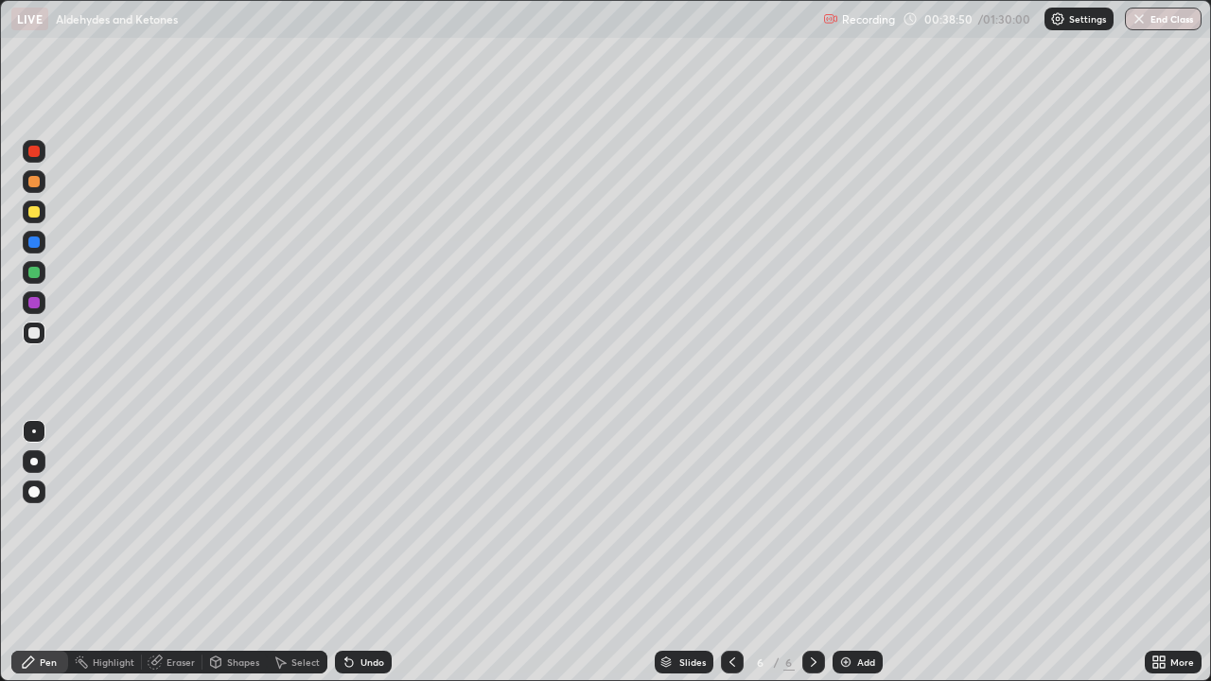
click at [865, 552] on div "Add" at bounding box center [866, 661] width 18 height 9
click at [368, 552] on div "Undo" at bounding box center [372, 661] width 24 height 9
click at [369, 552] on div "Undo" at bounding box center [372, 661] width 24 height 9
click at [364, 552] on div "Undo" at bounding box center [372, 661] width 24 height 9
click at [360, 552] on div "Undo" at bounding box center [372, 661] width 24 height 9
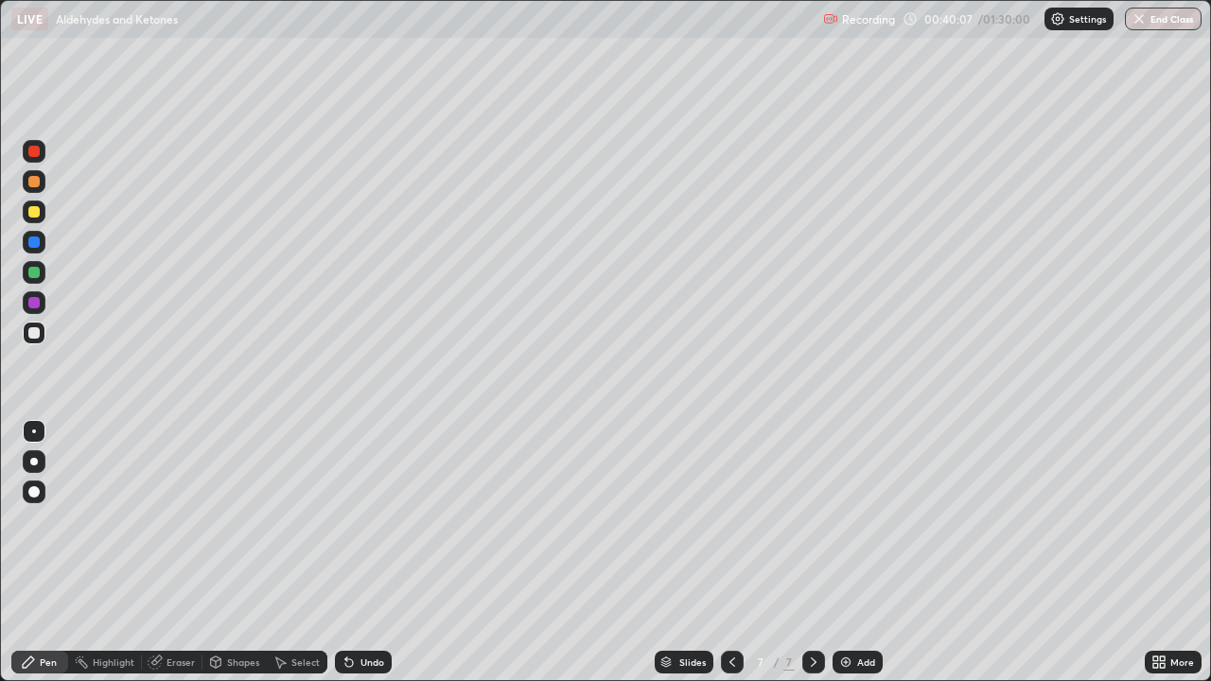
click at [355, 552] on div "Undo" at bounding box center [363, 662] width 57 height 23
click at [346, 552] on icon at bounding box center [349, 663] width 8 height 8
click at [345, 552] on icon at bounding box center [346, 658] width 2 height 2
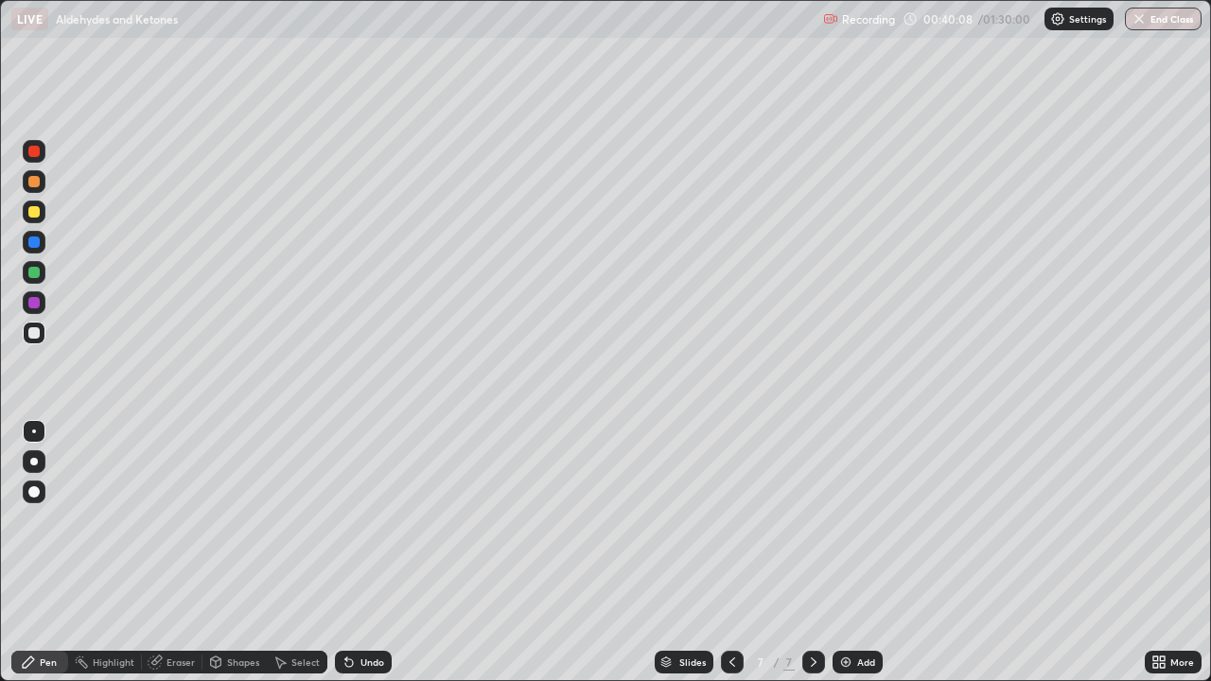
click at [335, 552] on div "Undo" at bounding box center [363, 662] width 57 height 23
click at [336, 552] on div "Undo" at bounding box center [363, 662] width 57 height 23
click at [335, 552] on div "Undo" at bounding box center [363, 662] width 57 height 23
click at [337, 552] on div "Undo" at bounding box center [363, 662] width 57 height 23
click at [335, 552] on div "Undo" at bounding box center [363, 662] width 57 height 23
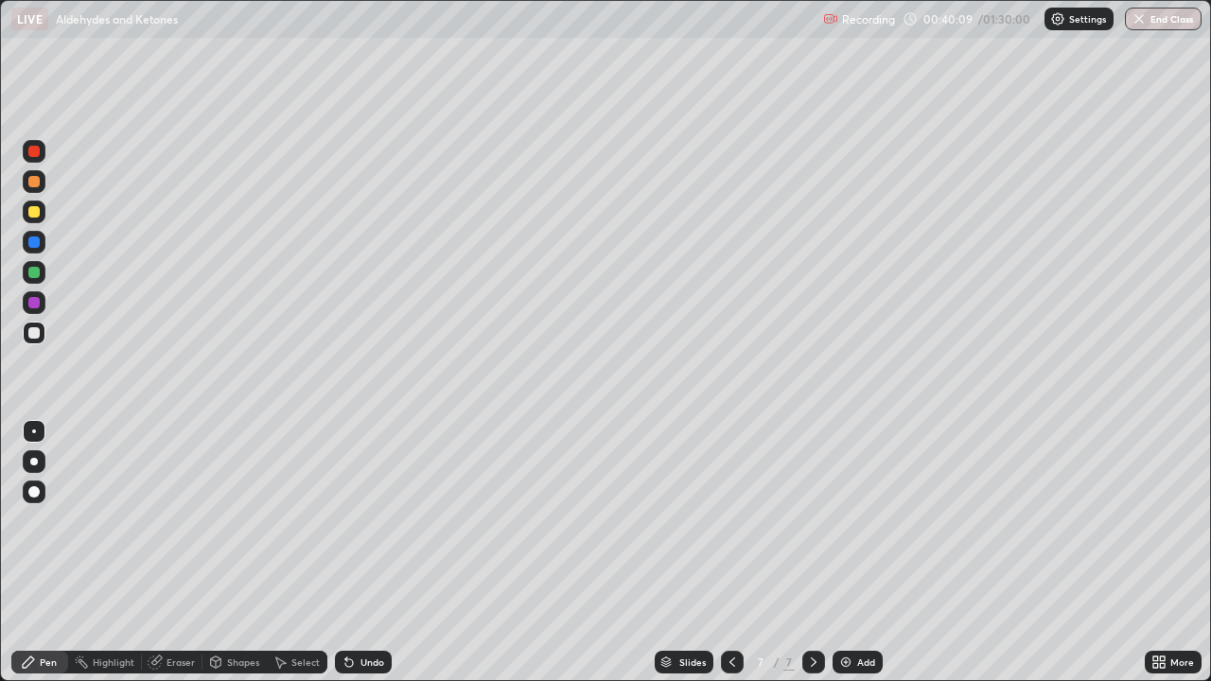
click at [345, 552] on icon at bounding box center [346, 658] width 2 height 2
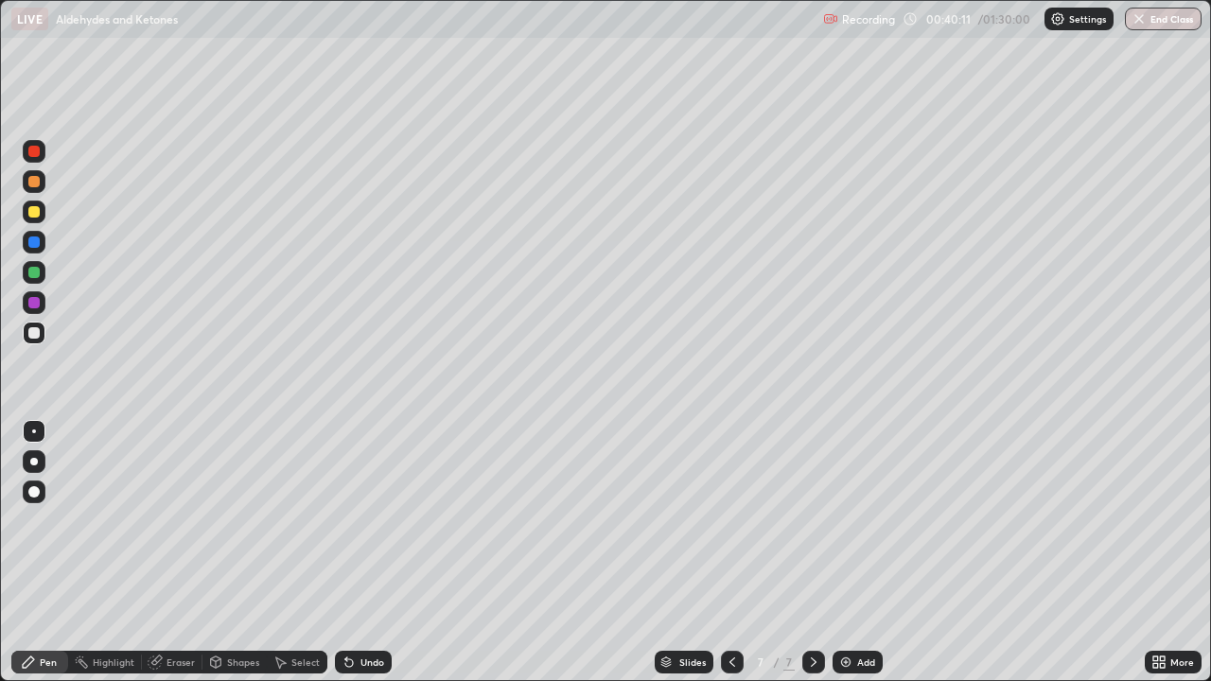
click at [345, 552] on icon at bounding box center [346, 658] width 2 height 2
click at [350, 552] on icon at bounding box center [348, 662] width 15 height 15
click at [350, 552] on div "Undo" at bounding box center [363, 662] width 57 height 23
click at [354, 552] on div "Undo" at bounding box center [363, 662] width 57 height 23
click at [355, 552] on div "Undo" at bounding box center [363, 662] width 57 height 23
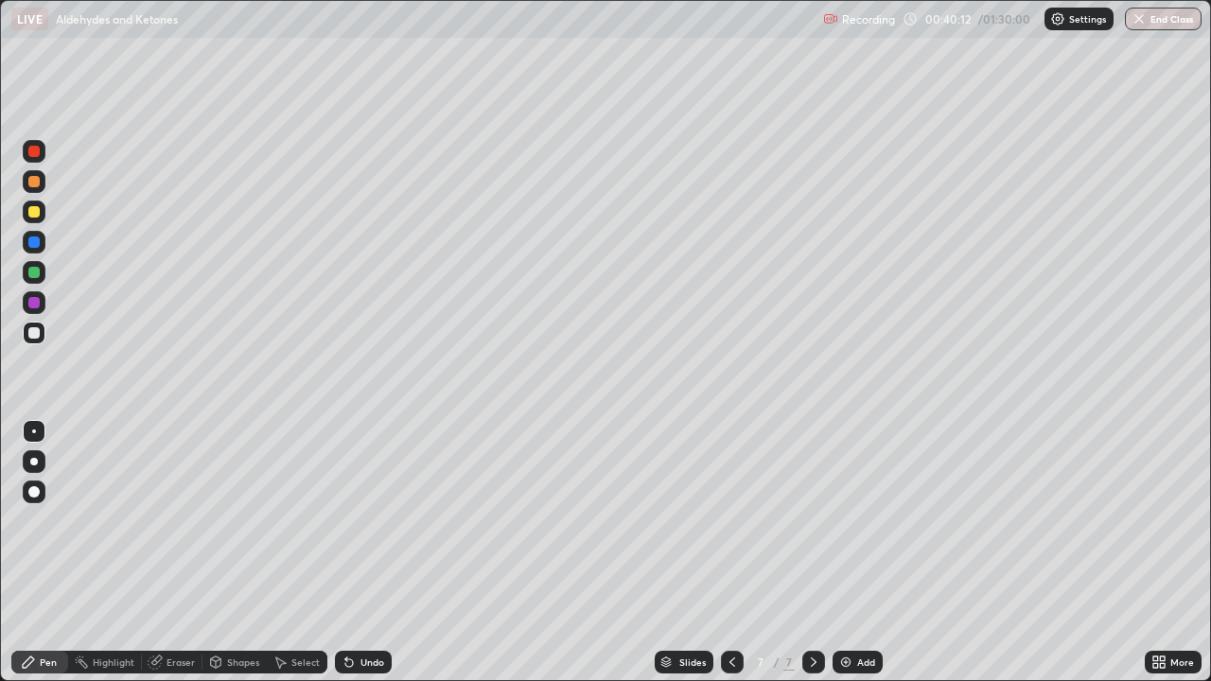
click at [354, 552] on div "Undo" at bounding box center [363, 662] width 57 height 23
click at [345, 552] on icon at bounding box center [346, 658] width 2 height 2
click at [354, 552] on div "Undo" at bounding box center [363, 662] width 57 height 23
click at [367, 552] on div "Undo" at bounding box center [372, 661] width 24 height 9
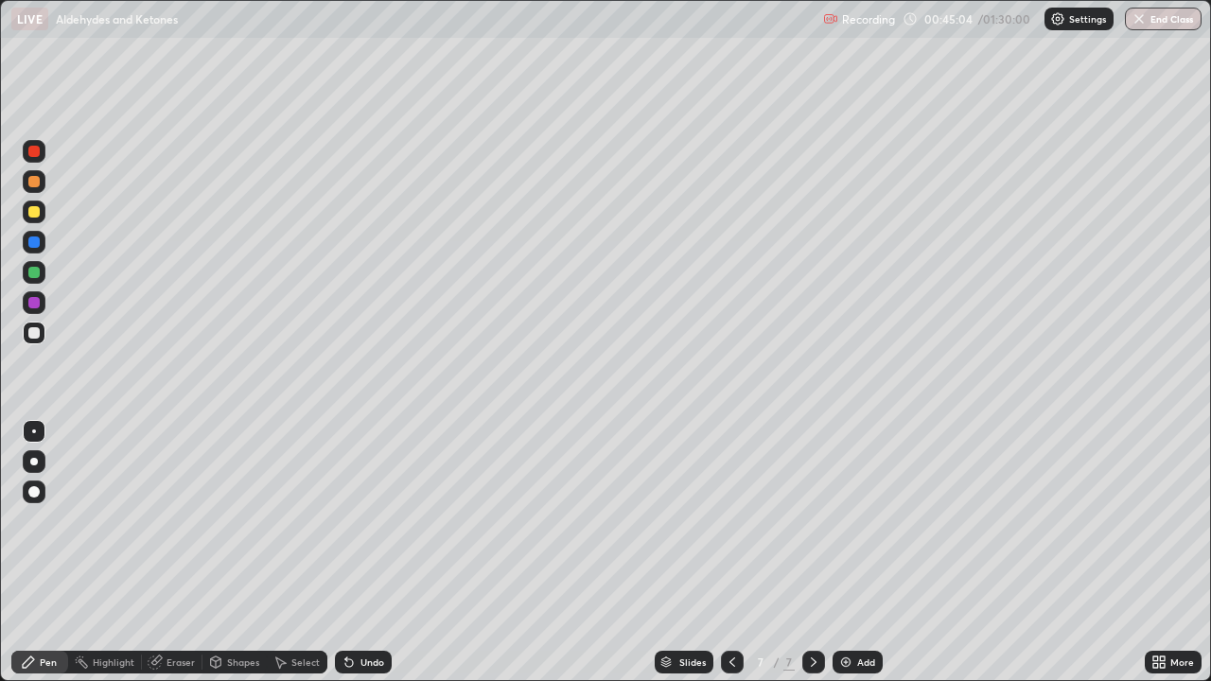
click at [851, 552] on img at bounding box center [845, 662] width 15 height 15
click at [171, 552] on div "Eraser" at bounding box center [180, 661] width 28 height 9
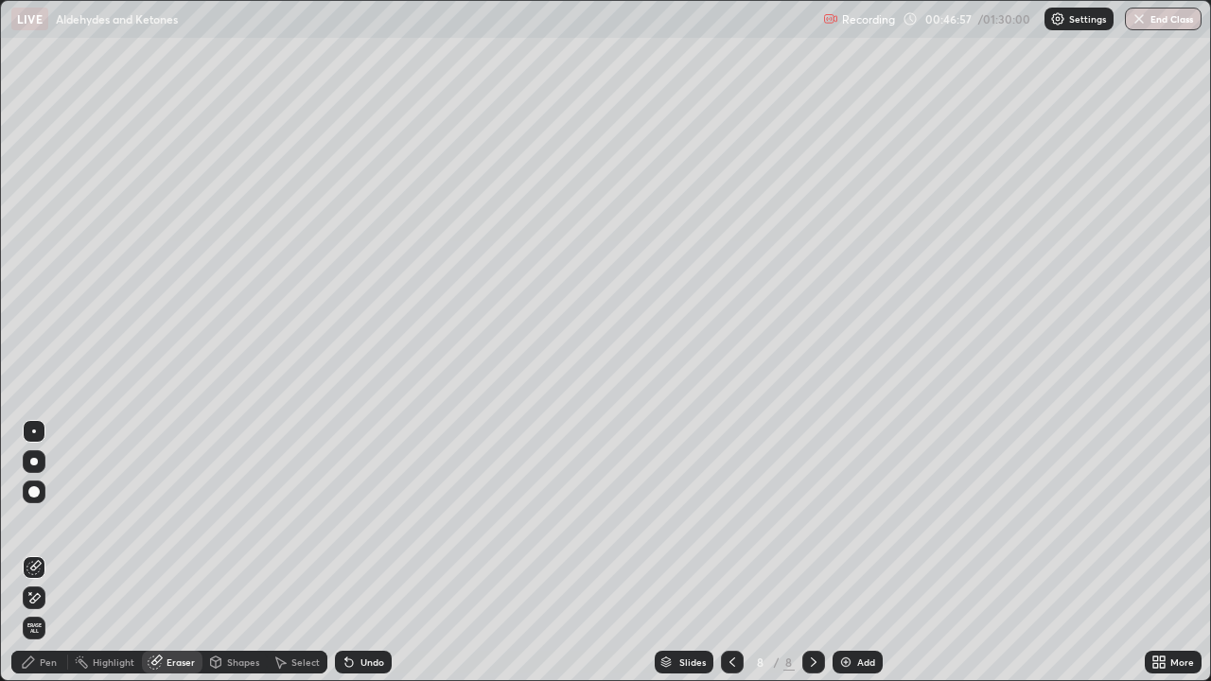
click at [40, 552] on div "Pen" at bounding box center [48, 661] width 17 height 9
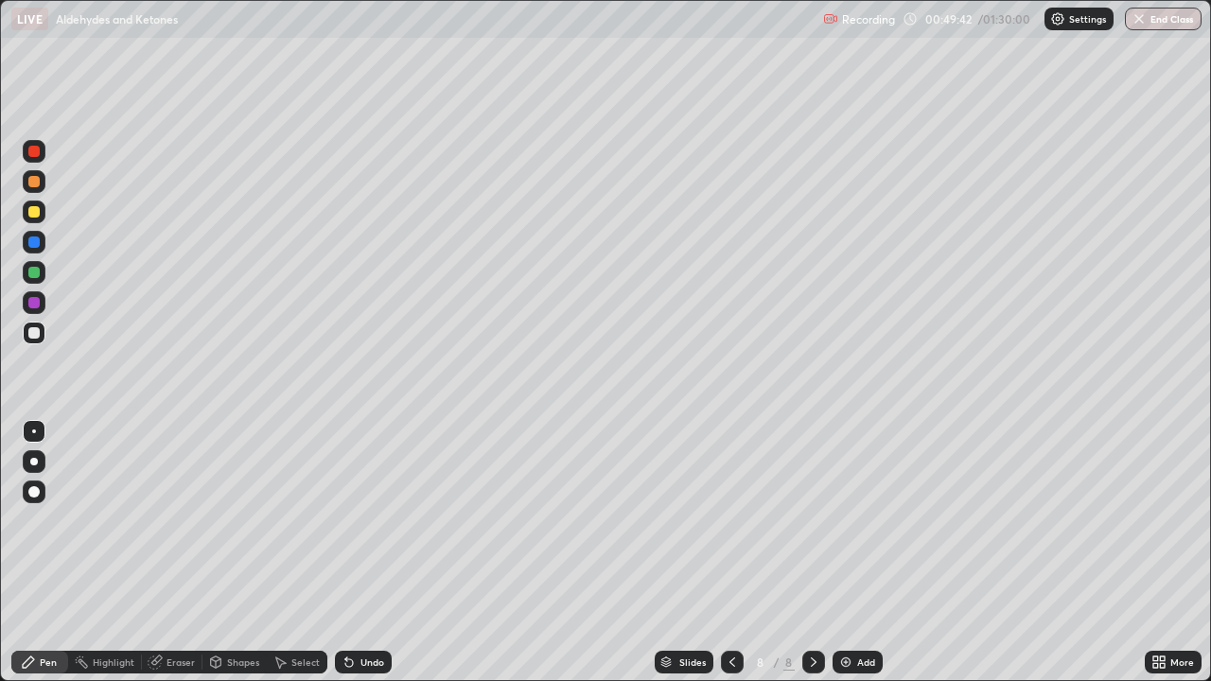
click at [361, 552] on div "Undo" at bounding box center [372, 661] width 24 height 9
click at [367, 552] on div "Undo" at bounding box center [372, 661] width 24 height 9
click at [363, 552] on div "Undo" at bounding box center [372, 661] width 24 height 9
click at [184, 552] on div "Eraser" at bounding box center [180, 661] width 28 height 9
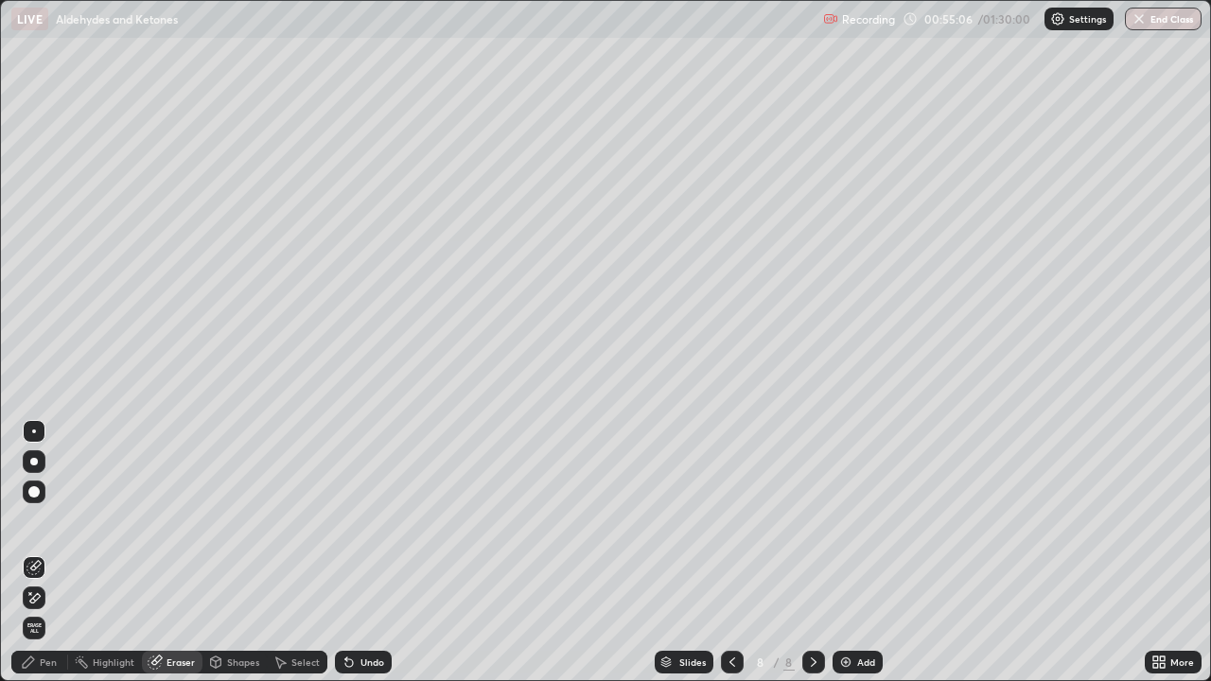
click at [42, 552] on div "Pen" at bounding box center [39, 662] width 57 height 23
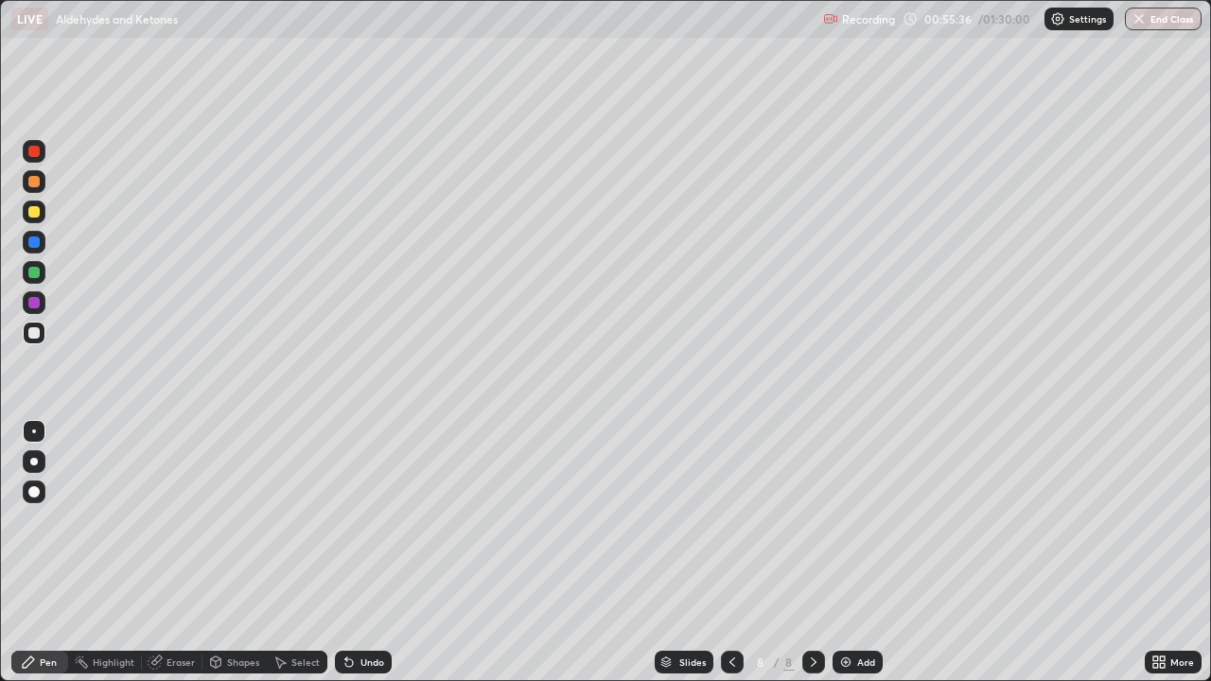
click at [365, 552] on div "Undo" at bounding box center [363, 662] width 57 height 23
click at [839, 552] on img at bounding box center [845, 662] width 15 height 15
click at [151, 552] on icon at bounding box center [155, 662] width 12 height 12
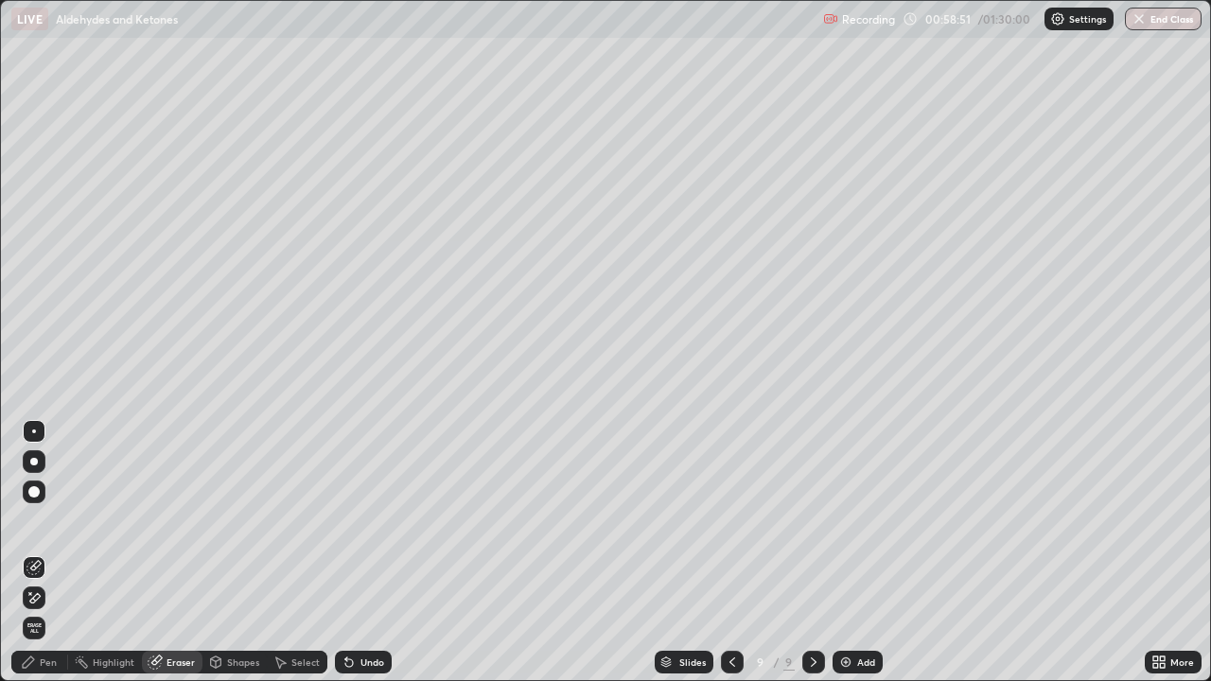
click at [41, 552] on div "Pen" at bounding box center [48, 661] width 17 height 9
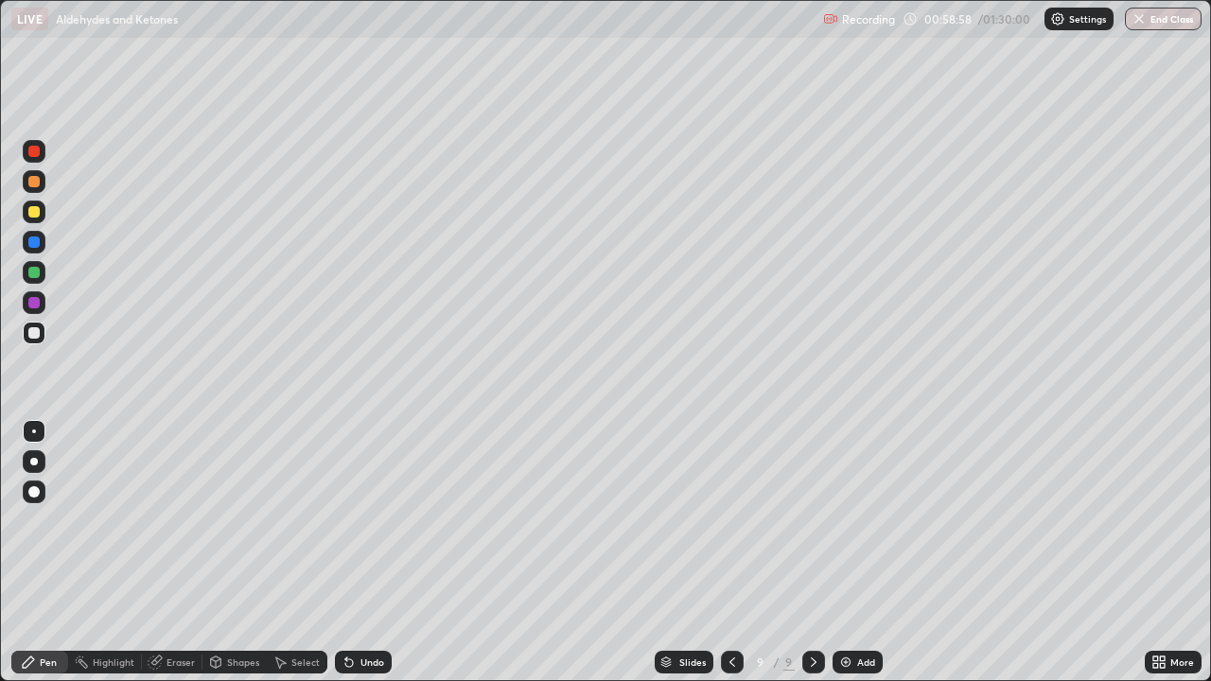
click at [371, 552] on div "Undo" at bounding box center [372, 661] width 24 height 9
click at [374, 552] on div "Undo" at bounding box center [372, 661] width 24 height 9
click at [368, 552] on div "Undo" at bounding box center [372, 661] width 24 height 9
click at [848, 552] on img at bounding box center [845, 662] width 15 height 15
click at [192, 552] on div "Eraser" at bounding box center [180, 661] width 28 height 9
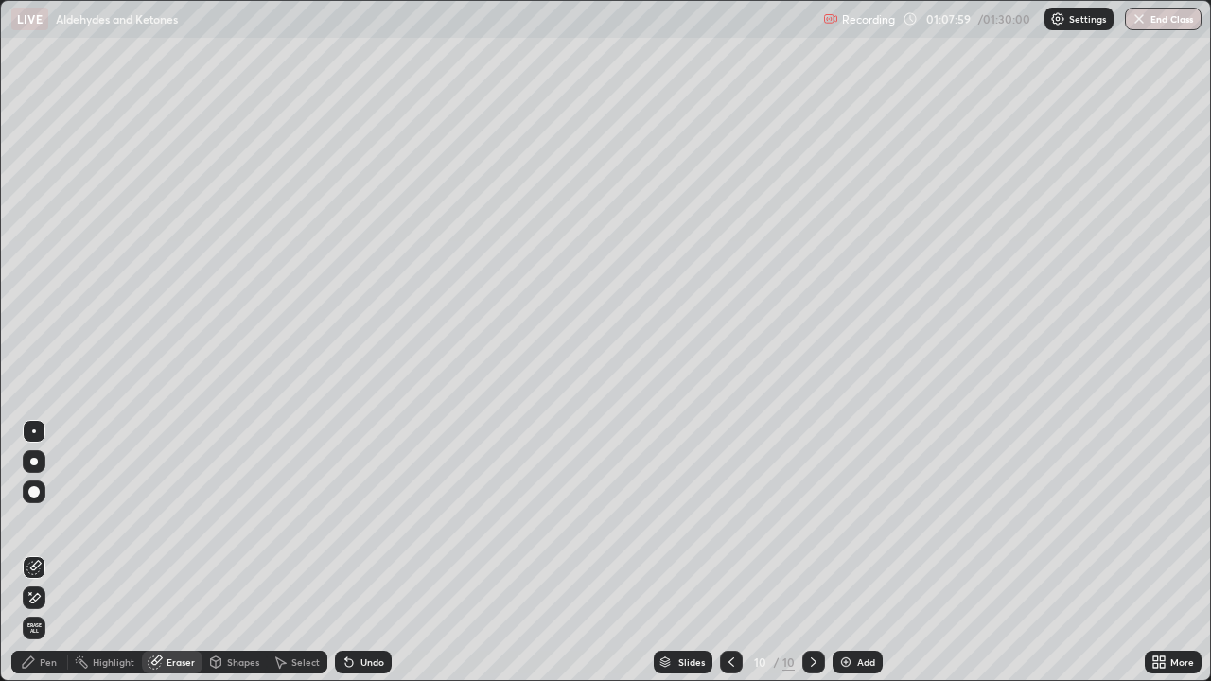
click at [55, 552] on div "Pen" at bounding box center [48, 661] width 17 height 9
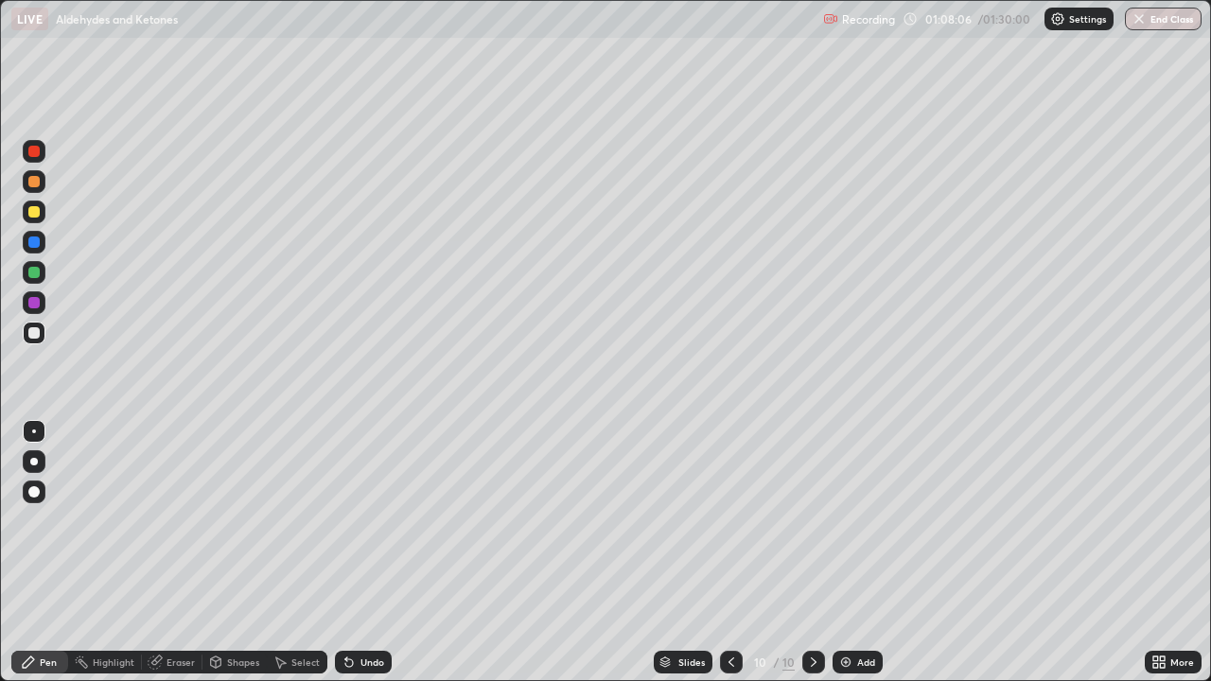
click at [377, 552] on div "Undo" at bounding box center [363, 662] width 57 height 23
click at [376, 552] on div "Undo" at bounding box center [363, 662] width 57 height 23
click at [178, 552] on div "Eraser" at bounding box center [180, 661] width 28 height 9
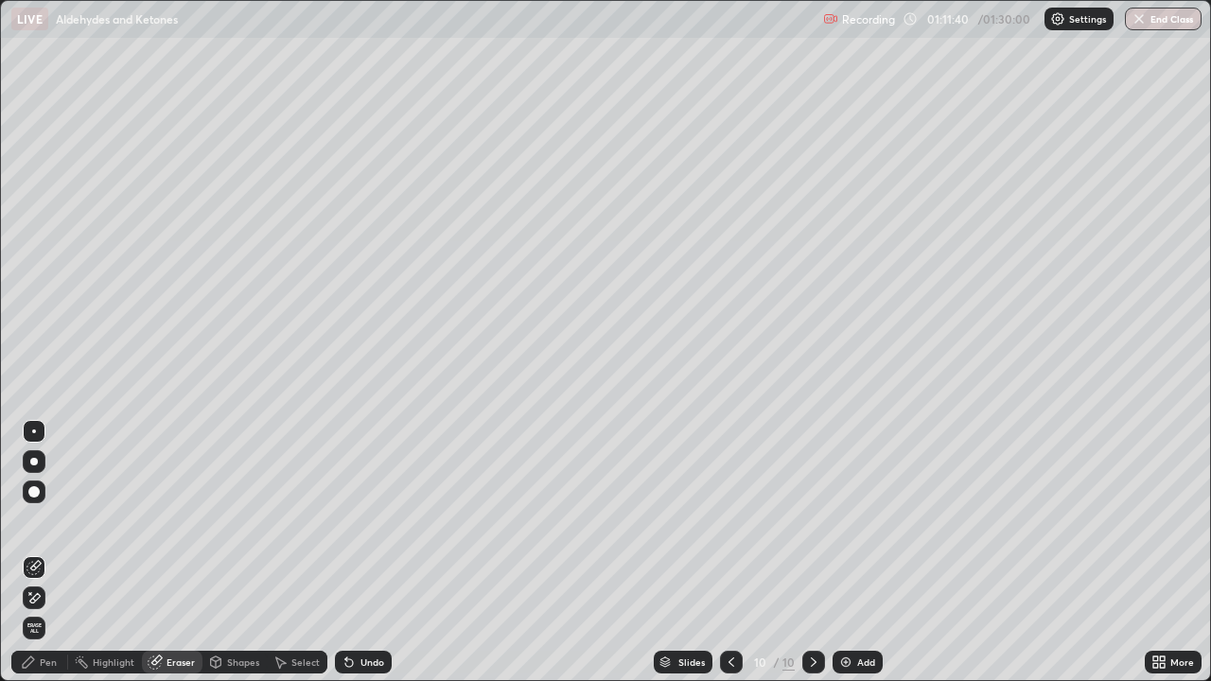
click at [43, 552] on div "Pen" at bounding box center [48, 661] width 17 height 9
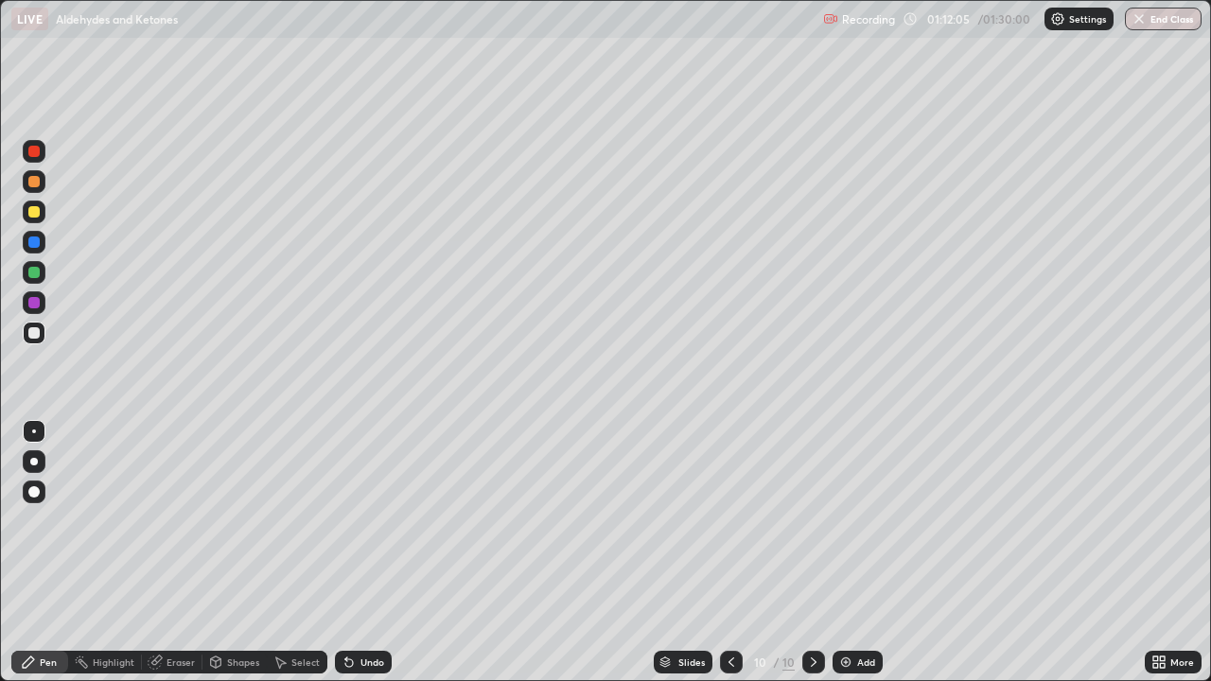
click at [851, 552] on img at bounding box center [845, 662] width 15 height 15
click at [358, 552] on div "Undo" at bounding box center [363, 662] width 57 height 23
click at [364, 552] on div "Undo" at bounding box center [372, 661] width 24 height 9
click at [369, 552] on div "Undo" at bounding box center [363, 662] width 57 height 23
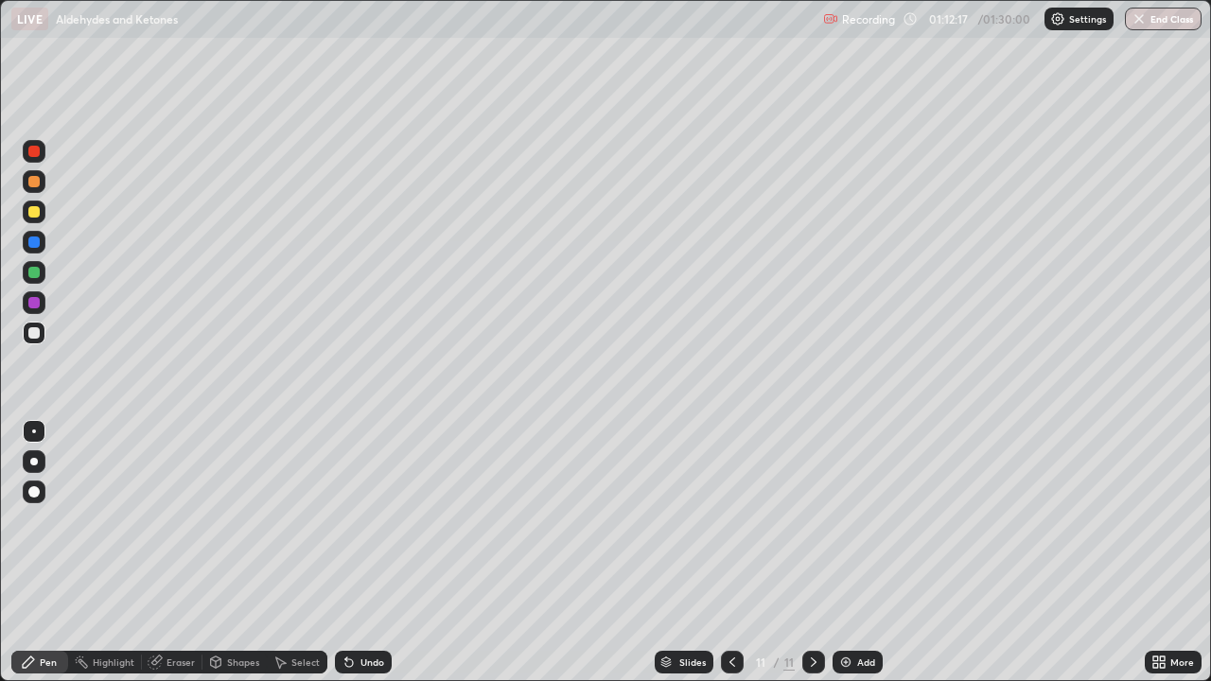
click at [375, 552] on div "Undo" at bounding box center [363, 662] width 57 height 23
click at [360, 552] on div "Undo" at bounding box center [372, 661] width 24 height 9
click at [369, 552] on div "Undo" at bounding box center [372, 661] width 24 height 9
click at [366, 552] on div "Undo" at bounding box center [363, 662] width 57 height 23
click at [170, 552] on div "Eraser" at bounding box center [180, 661] width 28 height 9
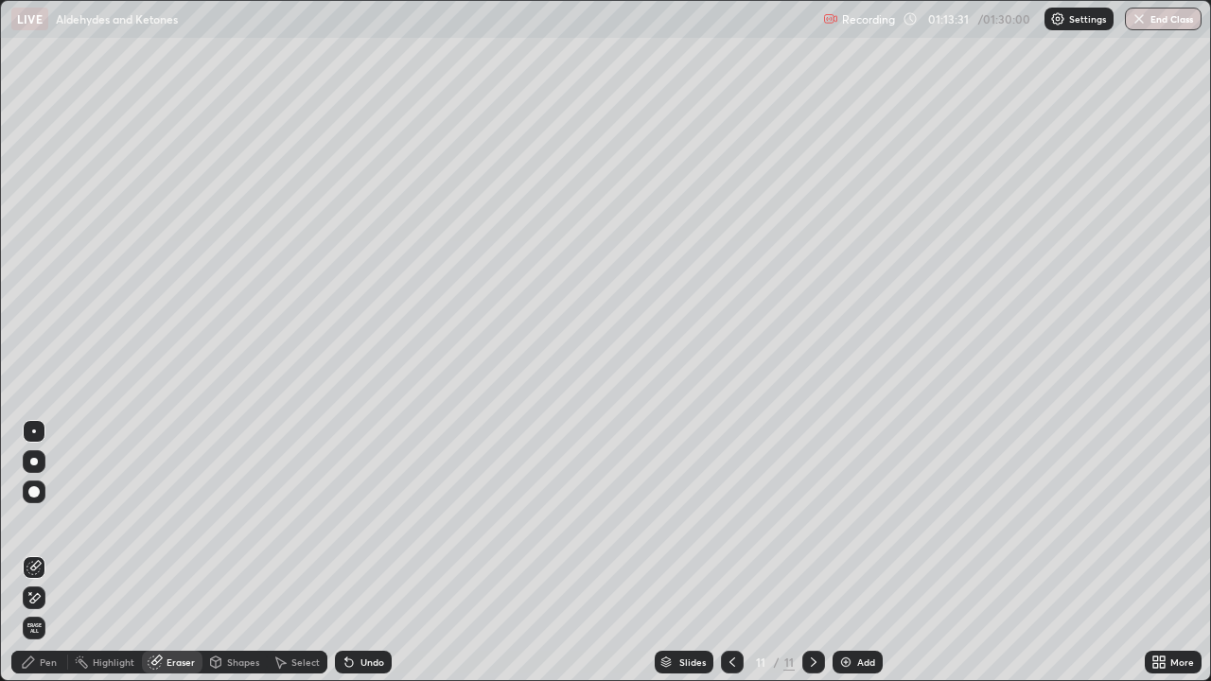
click at [49, 552] on div "Pen" at bounding box center [48, 661] width 17 height 9
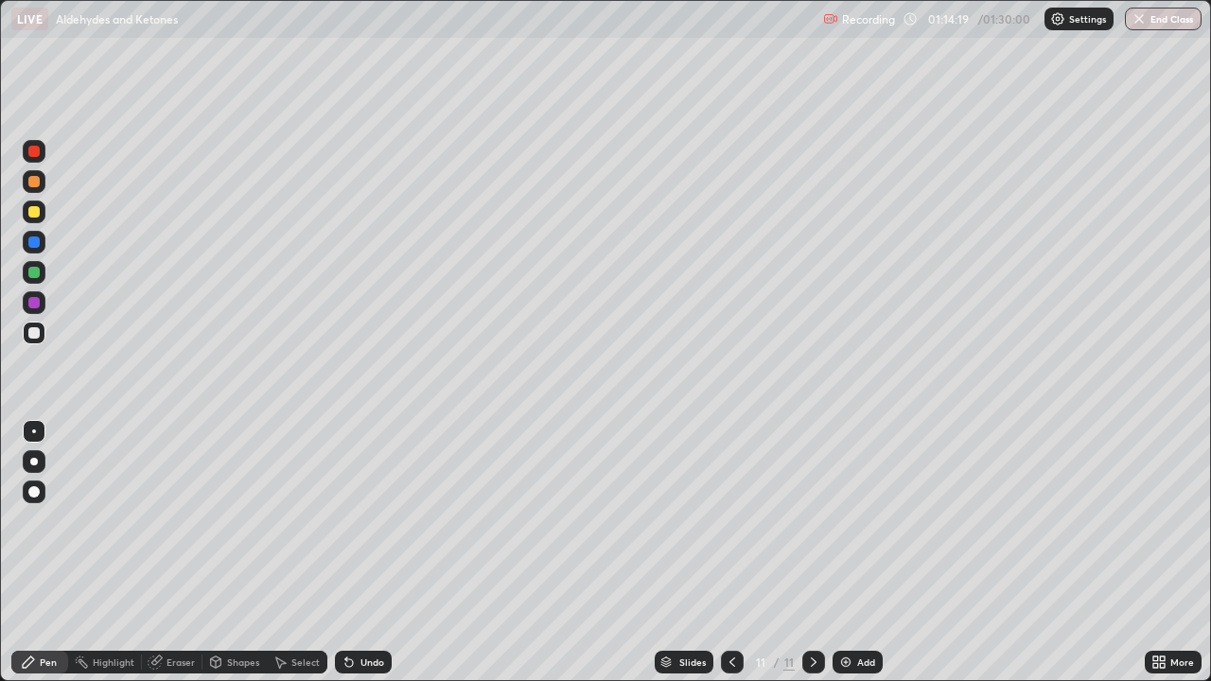
click at [30, 213] on div at bounding box center [33, 211] width 11 height 11
click at [174, 552] on div "Eraser" at bounding box center [180, 661] width 28 height 9
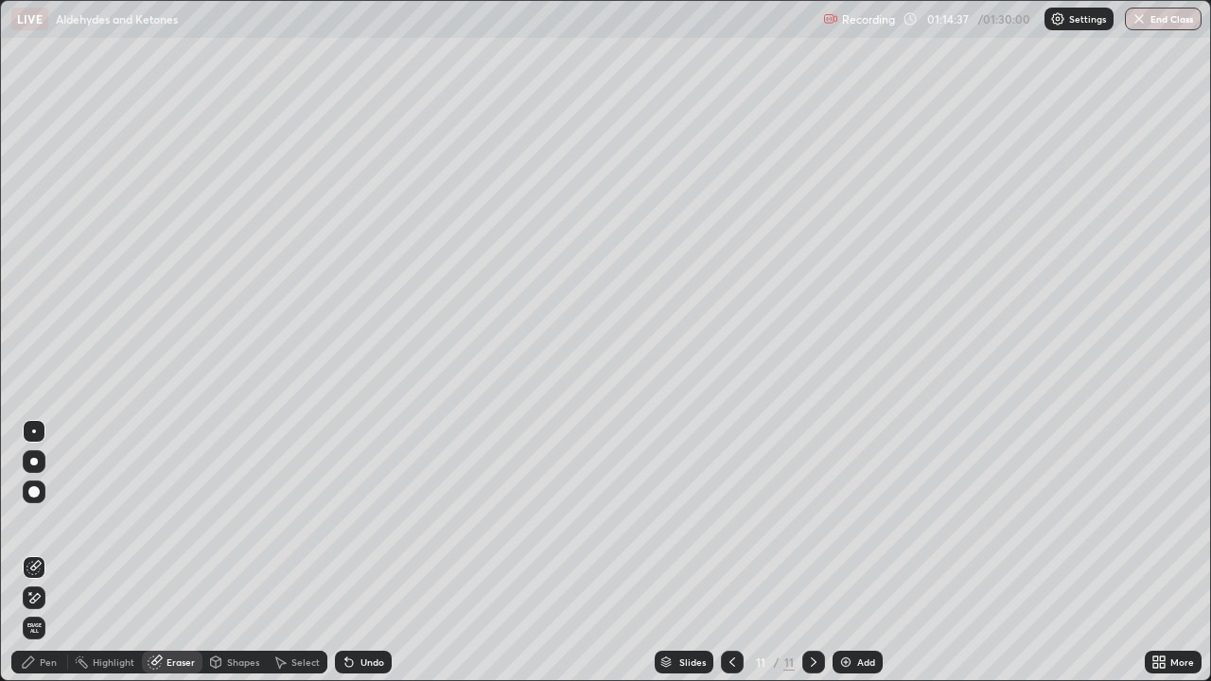
click at [43, 552] on div "Pen" at bounding box center [39, 662] width 57 height 23
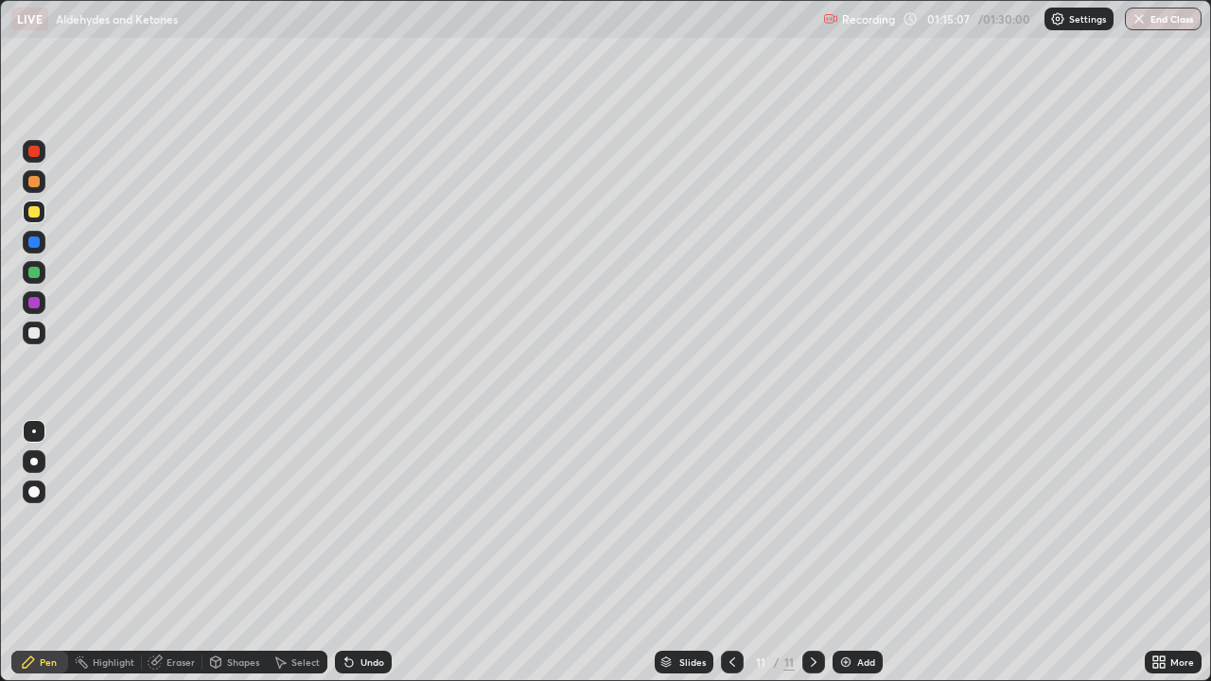
click at [352, 552] on icon at bounding box center [348, 662] width 15 height 15
click at [360, 552] on div "Undo" at bounding box center [372, 661] width 24 height 9
click at [849, 552] on img at bounding box center [845, 662] width 15 height 15
click at [358, 552] on div "Undo" at bounding box center [363, 662] width 57 height 23
click at [848, 552] on img at bounding box center [845, 662] width 15 height 15
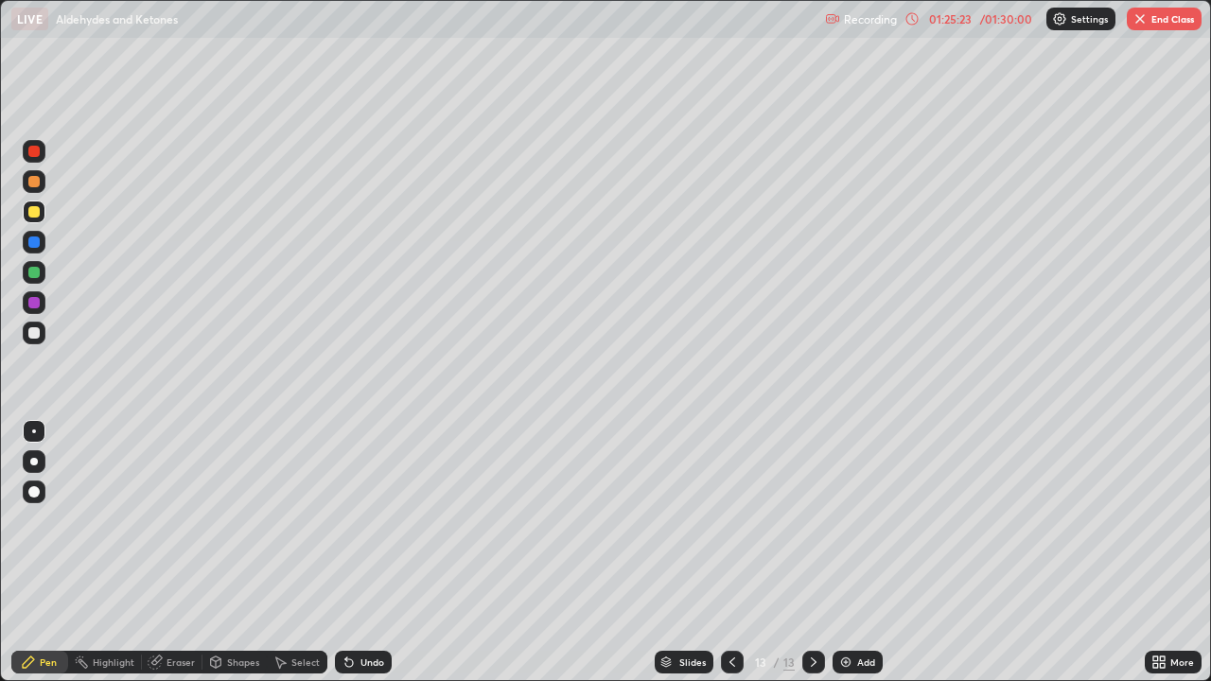
click at [356, 552] on div "Undo" at bounding box center [363, 662] width 57 height 23
click at [182, 552] on div "Eraser" at bounding box center [180, 661] width 28 height 9
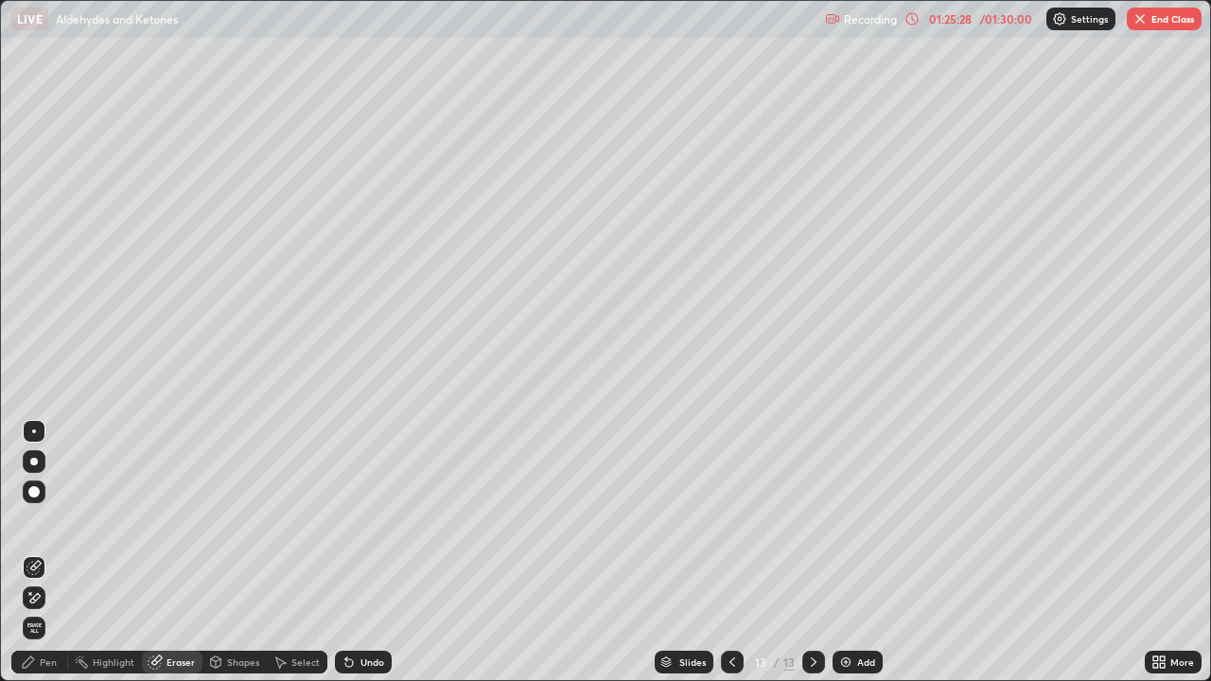
click at [46, 552] on div "Pen" at bounding box center [48, 661] width 17 height 9
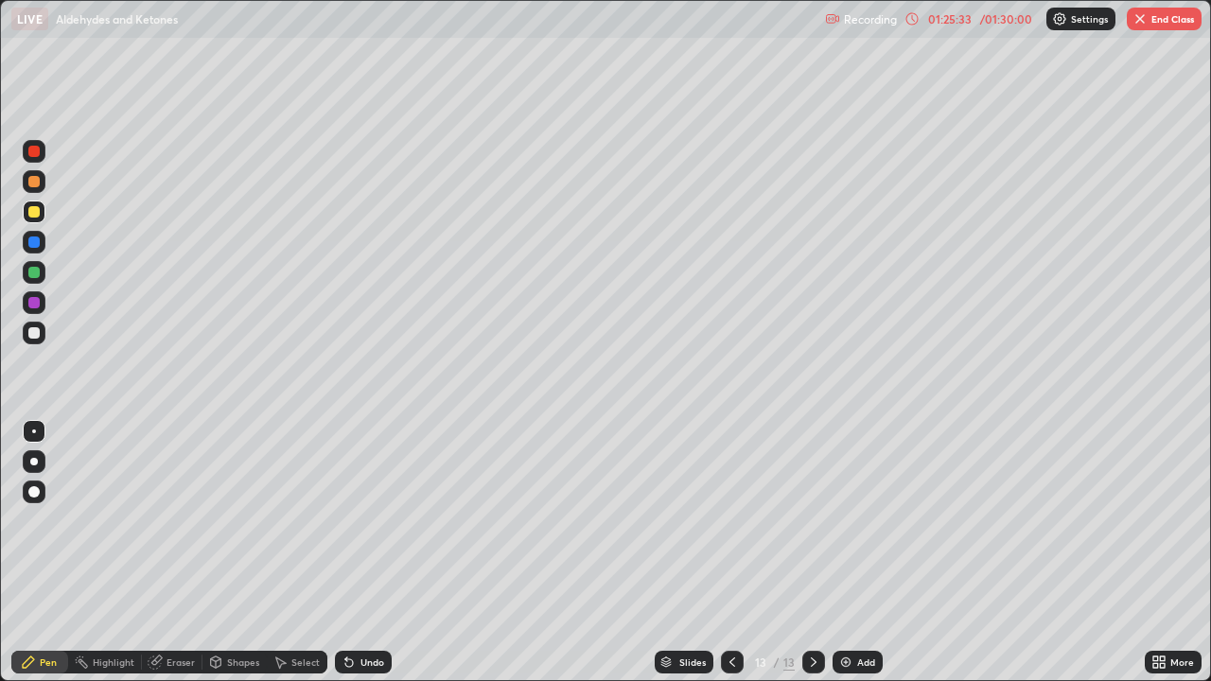
click at [174, 552] on div "Eraser" at bounding box center [180, 661] width 28 height 9
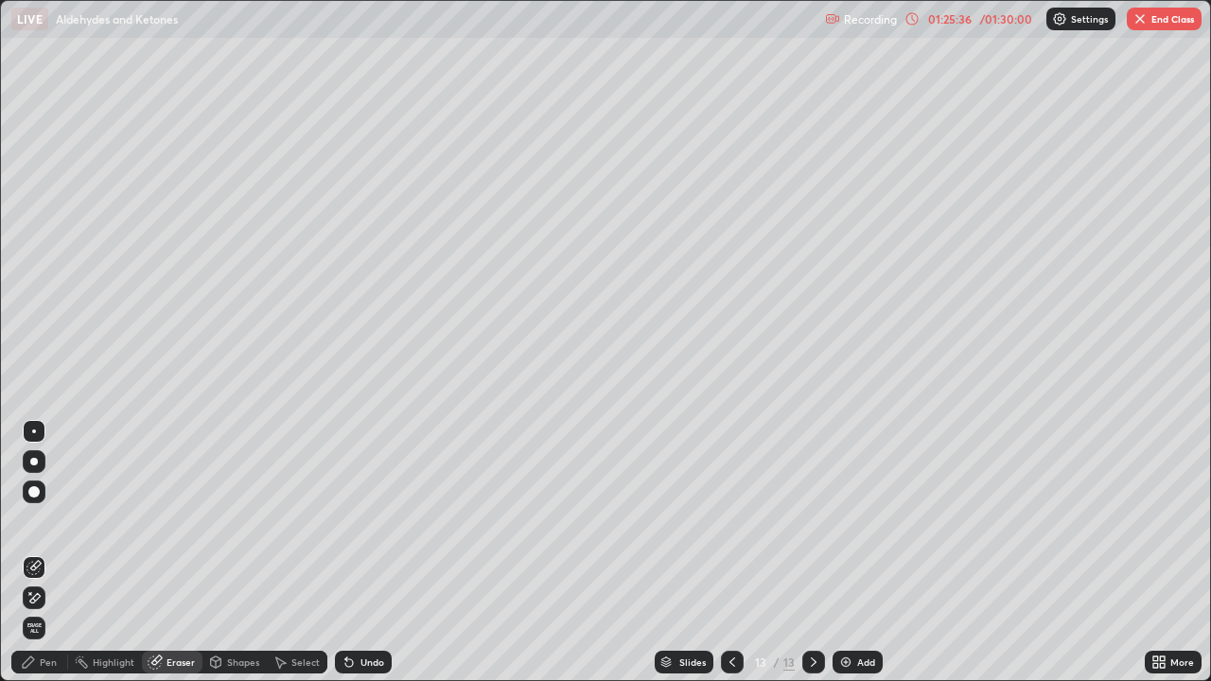
click at [45, 552] on div "Pen" at bounding box center [48, 661] width 17 height 9
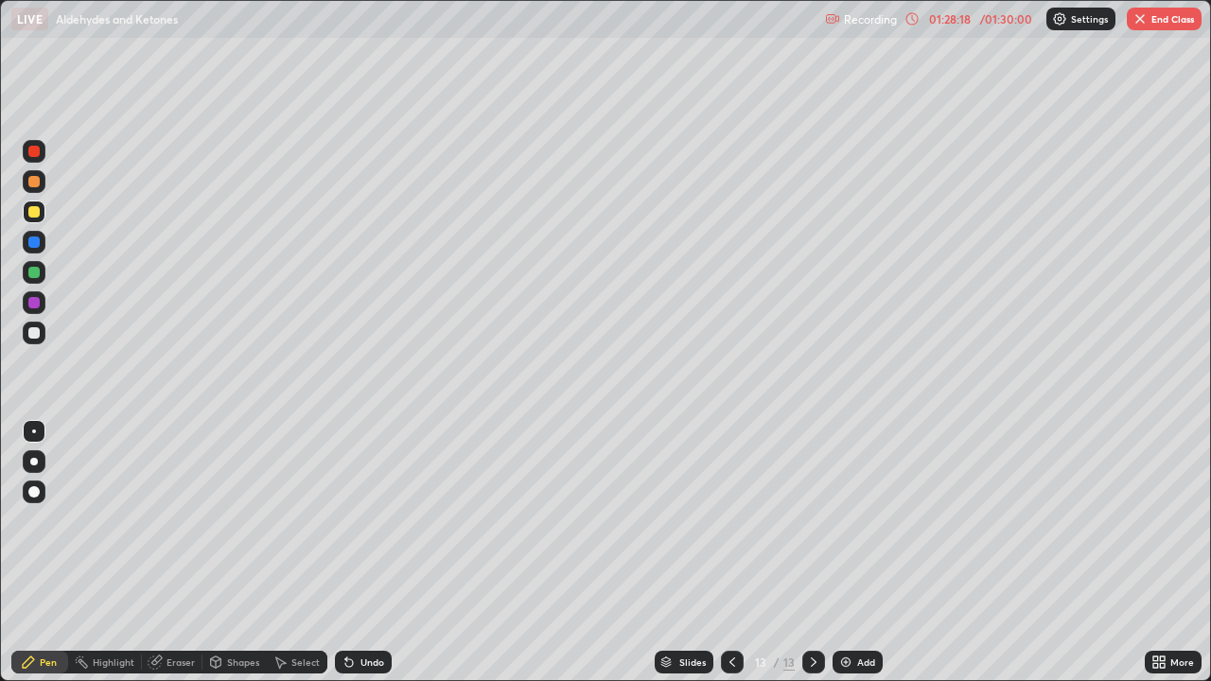
click at [1159, 23] on button "End Class" at bounding box center [1164, 19] width 75 height 23
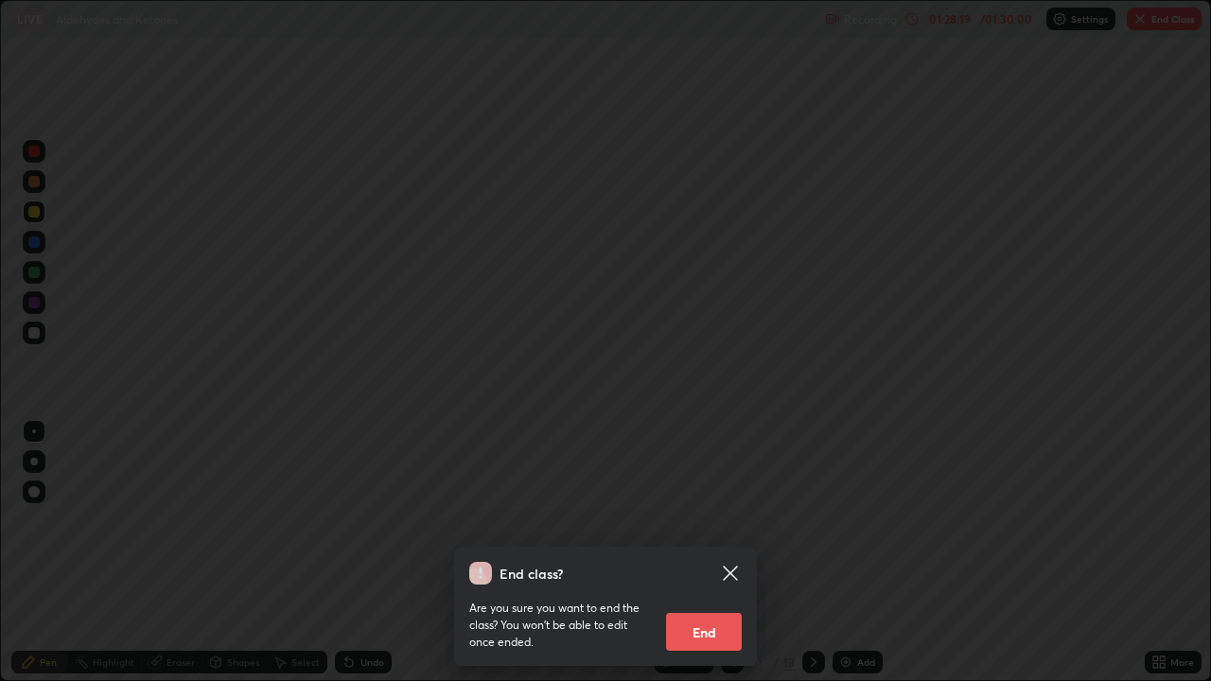
click at [707, 552] on button "End" at bounding box center [704, 632] width 76 height 38
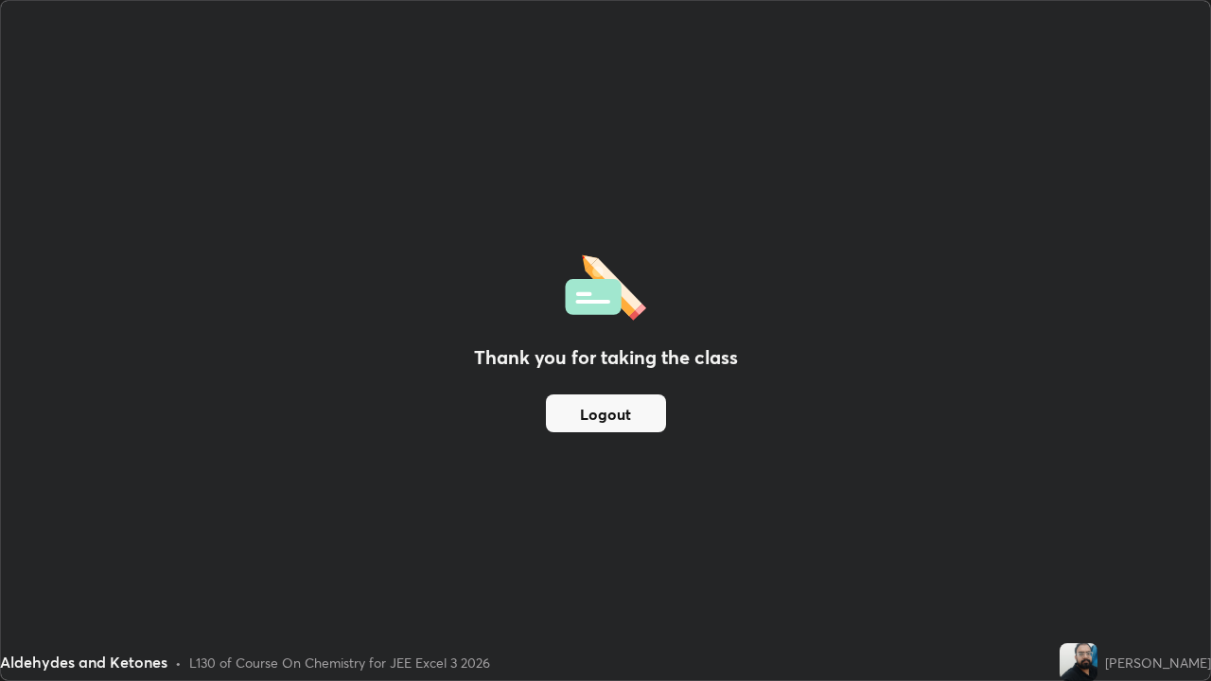
click at [617, 413] on button "Logout" at bounding box center [606, 413] width 120 height 38
